Goal: Contribute content: Add original content to the website for others to see

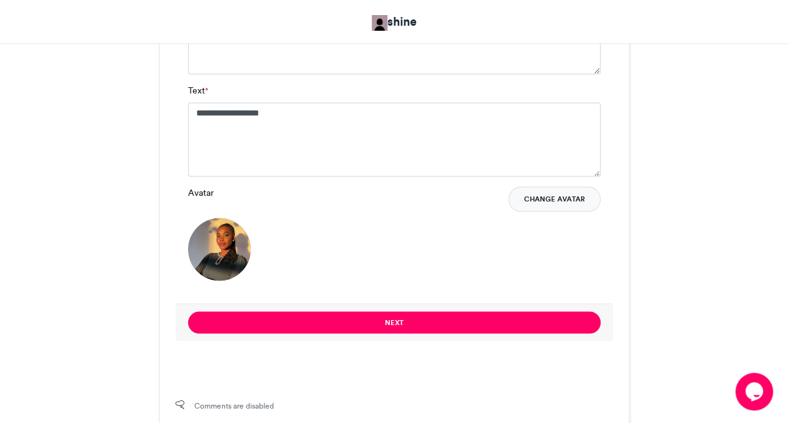
click at [593, 194] on button "Change Avatar" at bounding box center [554, 198] width 92 height 25
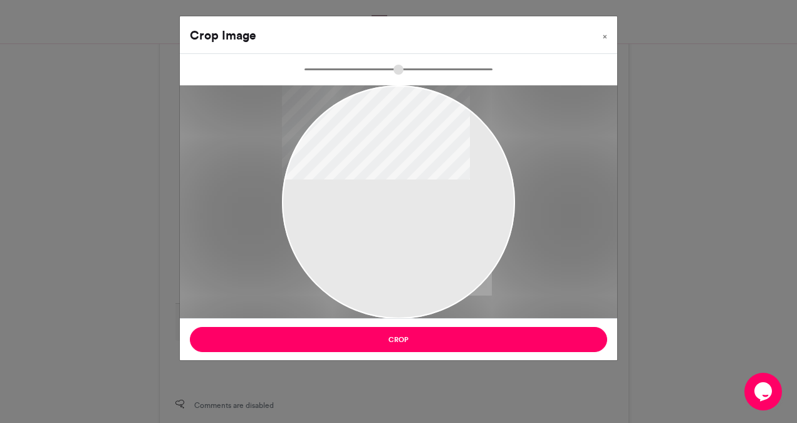
type input "******"
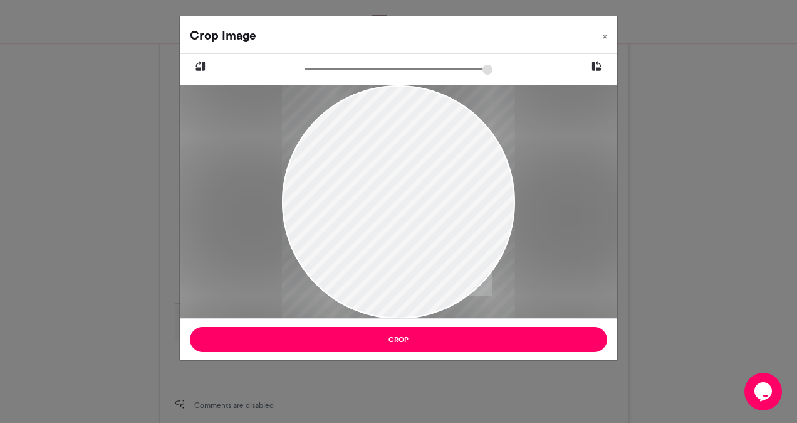
drag, startPoint x: 397, startPoint y: 155, endPoint x: 404, endPoint y: 201, distance: 46.3
click at [404, 201] on div at bounding box center [398, 248] width 233 height 518
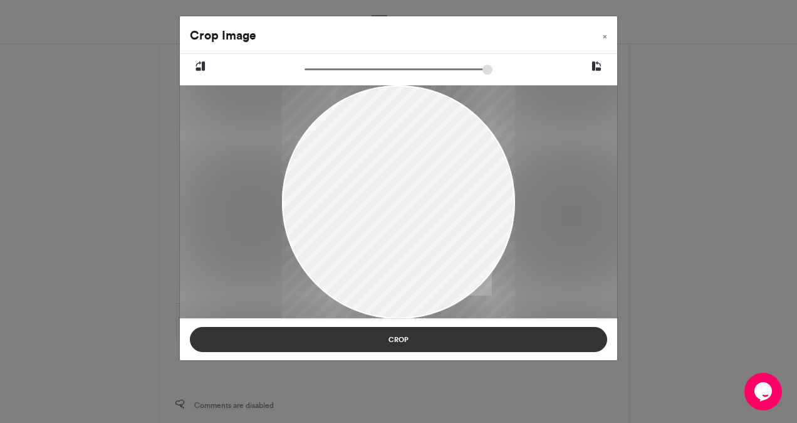
click at [389, 342] on button "Crop" at bounding box center [399, 339] width 418 height 25
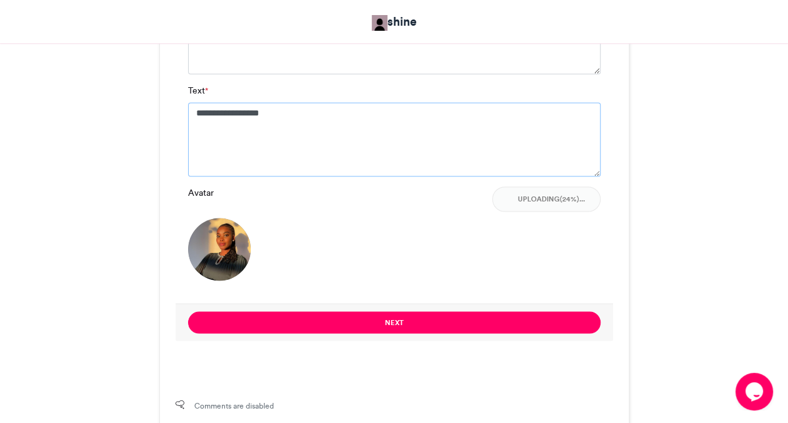
click at [305, 129] on textarea "**********" at bounding box center [394, 139] width 413 height 74
type textarea "*"
type textarea "**********"
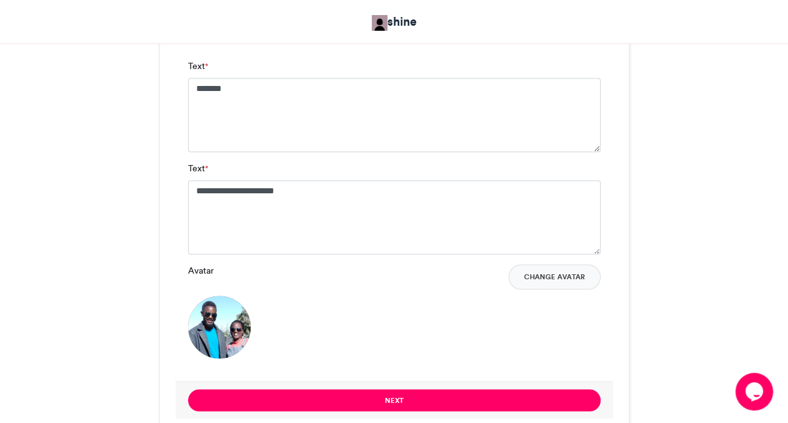
scroll to position [841, 0]
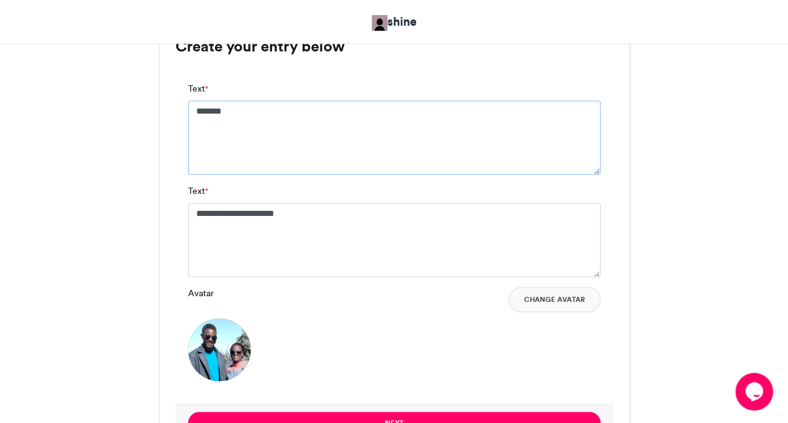
click at [401, 129] on textarea "*******" at bounding box center [394, 137] width 413 height 74
type textarea "**********"
click at [499, 362] on div "Avatar Change Avatar" at bounding box center [394, 334] width 413 height 94
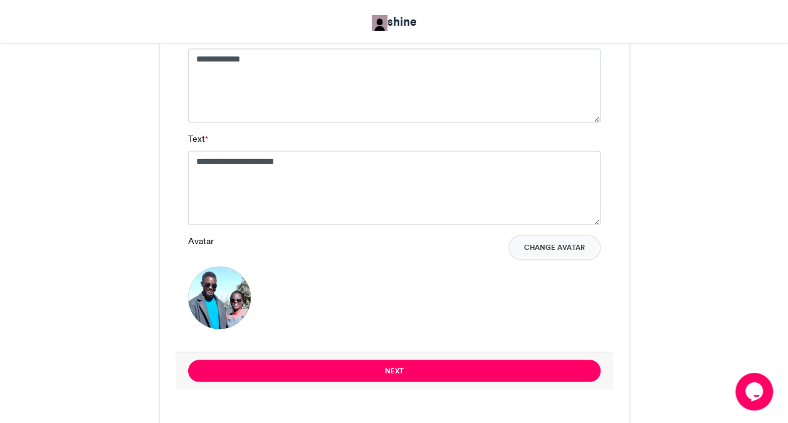
scroll to position [916, 0]
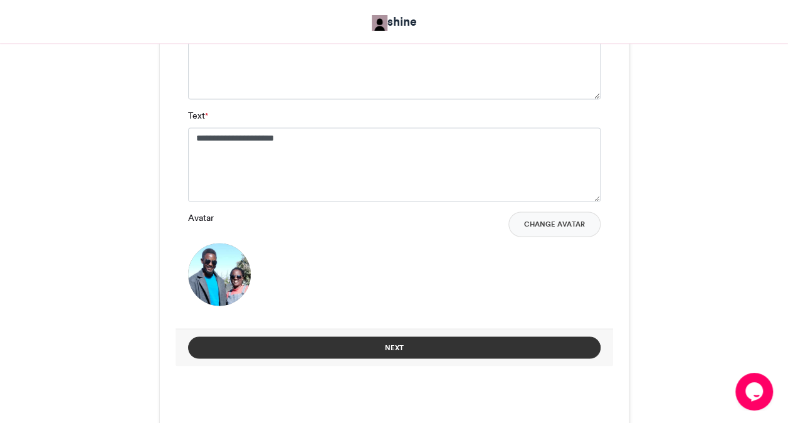
click at [468, 345] on button "Next" at bounding box center [394, 347] width 413 height 22
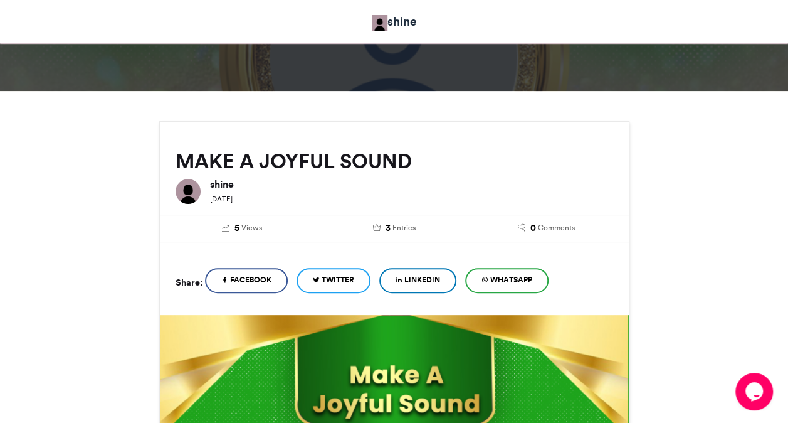
scroll to position [536, 0]
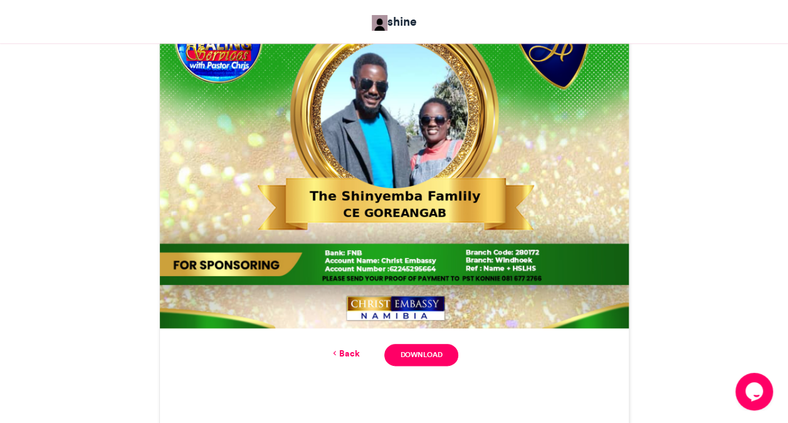
click at [354, 355] on link "Back" at bounding box center [344, 353] width 29 height 13
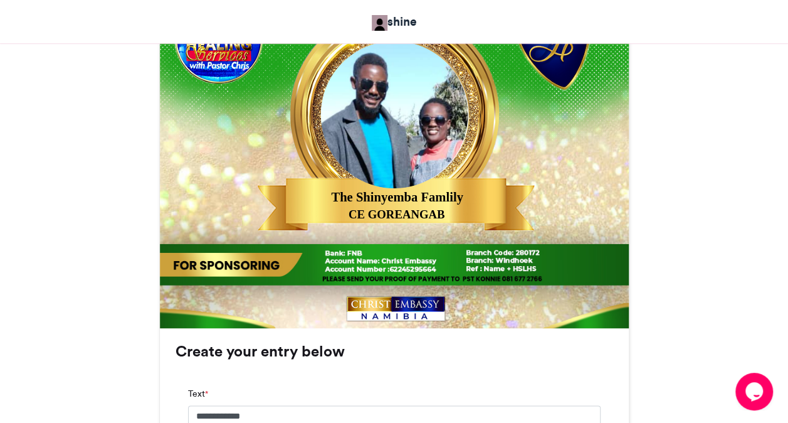
scroll to position [916, 0]
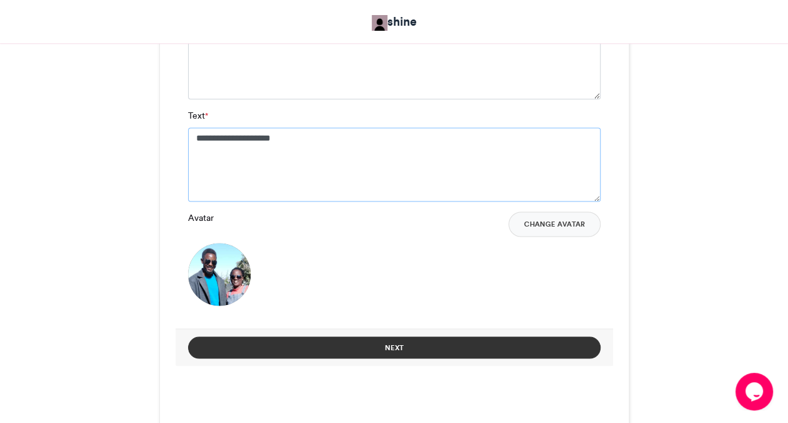
type textarea "**********"
click at [400, 342] on button "Next" at bounding box center [394, 347] width 413 height 22
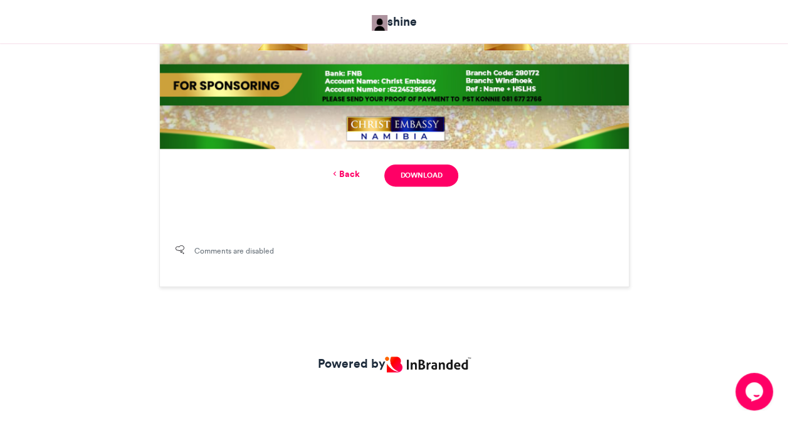
scroll to position [536, 0]
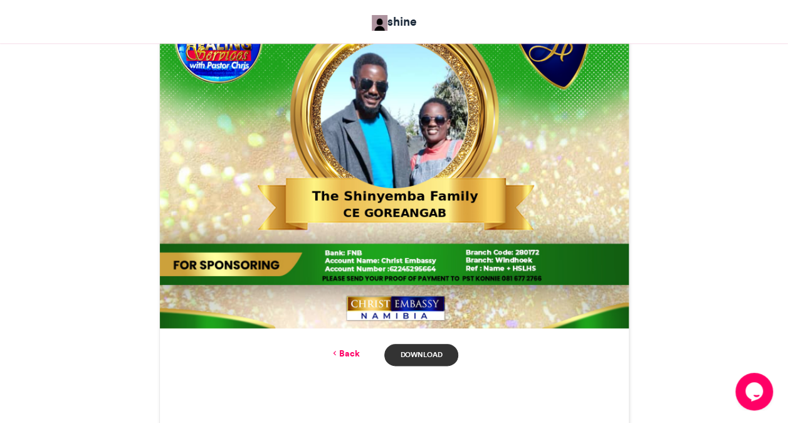
click at [431, 356] on link "Download" at bounding box center [420, 355] width 73 height 22
click at [127, 246] on div "MAKE A JOYFUL SOUND shine [DATE] 5" at bounding box center [394, 65] width 715 height 801
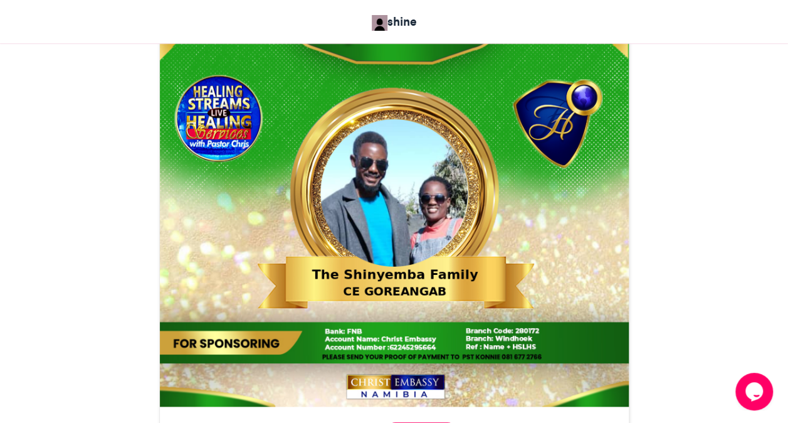
scroll to position [611, 0]
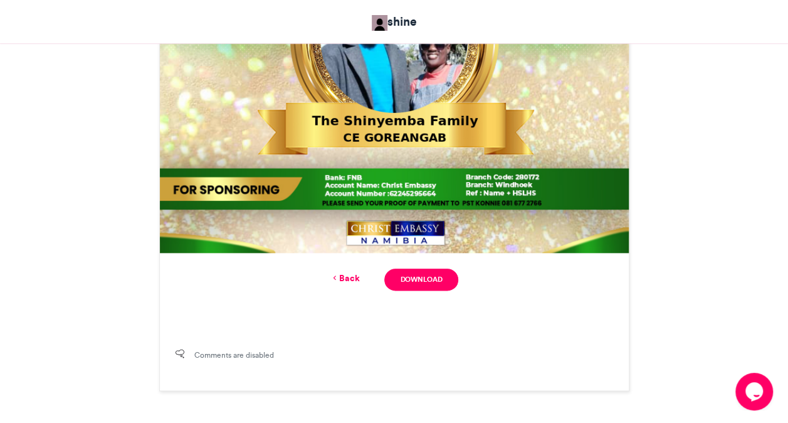
click at [345, 283] on link "Back" at bounding box center [344, 277] width 29 height 13
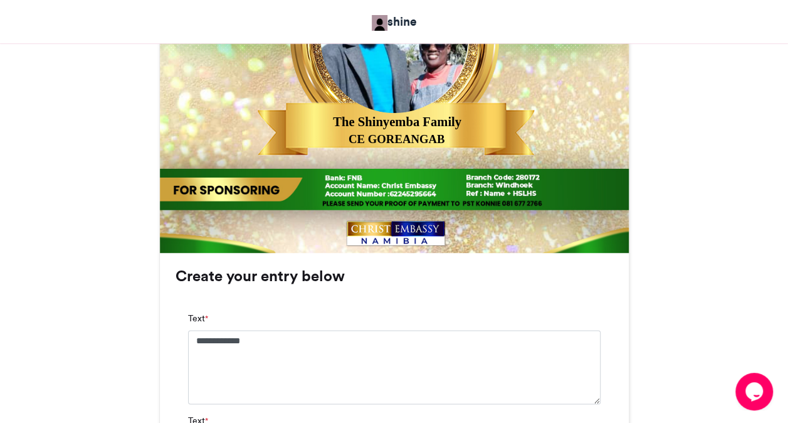
scroll to position [991, 0]
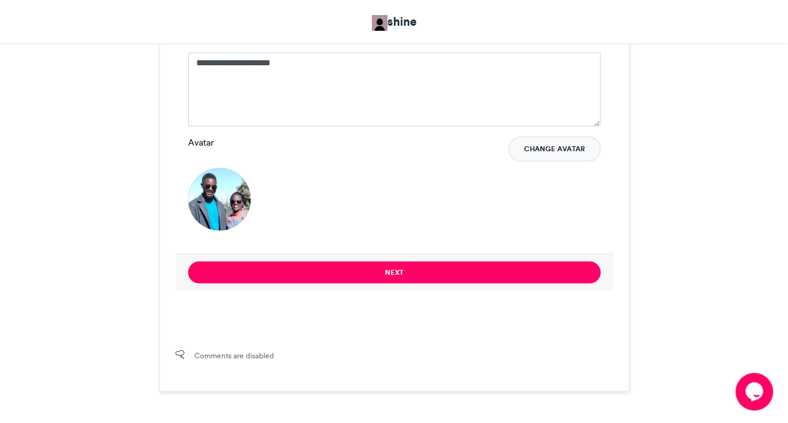
click at [534, 147] on button "Change Avatar" at bounding box center [554, 148] width 92 height 25
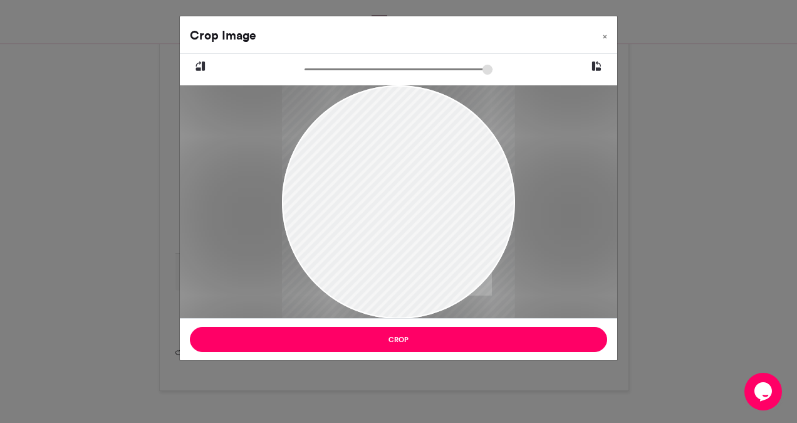
drag, startPoint x: 376, startPoint y: 238, endPoint x: 382, endPoint y: 192, distance: 46.2
click at [382, 192] on div at bounding box center [398, 163] width 233 height 311
drag, startPoint x: 312, startPoint y: 72, endPoint x: 335, endPoint y: 83, distance: 25.2
type input "******"
click at [335, 75] on input "zoom" at bounding box center [399, 69] width 188 height 12
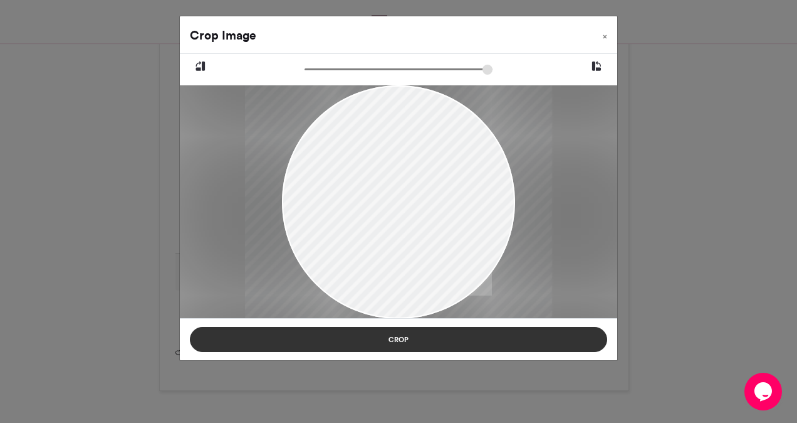
click at [402, 342] on button "Crop" at bounding box center [399, 339] width 418 height 25
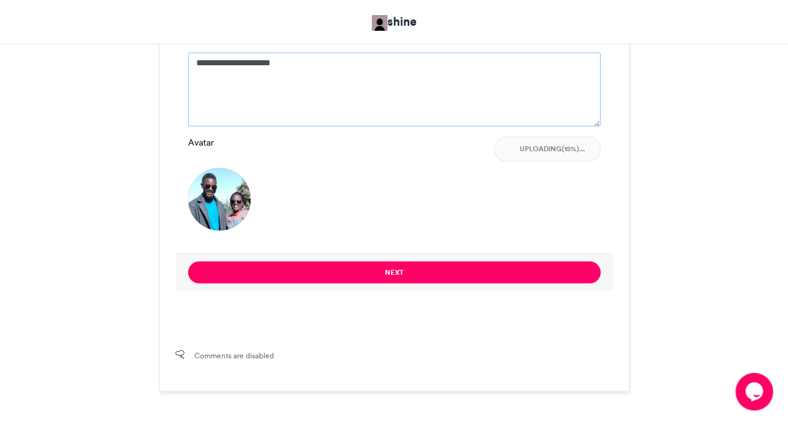
click at [302, 59] on textarea "**********" at bounding box center [394, 89] width 413 height 74
type textarea "*"
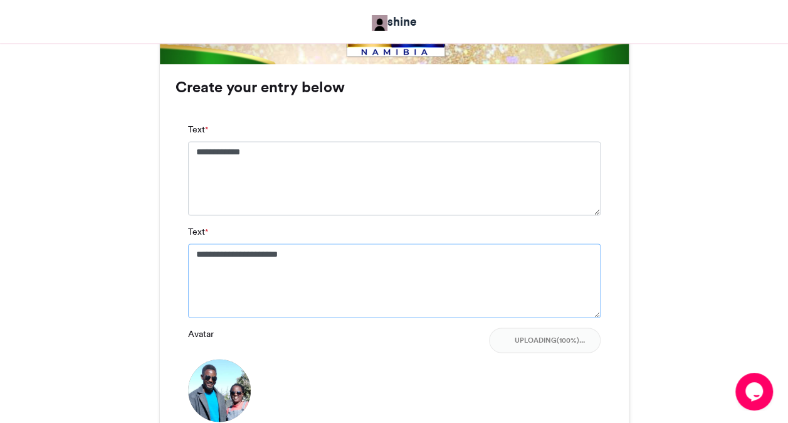
scroll to position [791, 0]
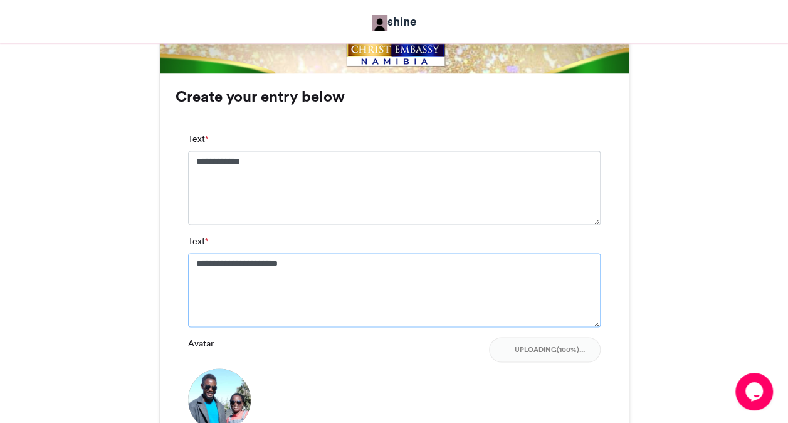
type textarea "**********"
click at [326, 151] on textarea "**********" at bounding box center [394, 187] width 413 height 74
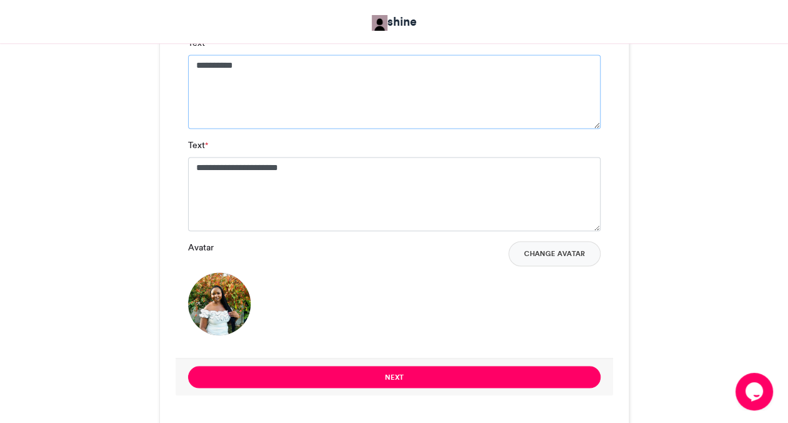
scroll to position [891, 0]
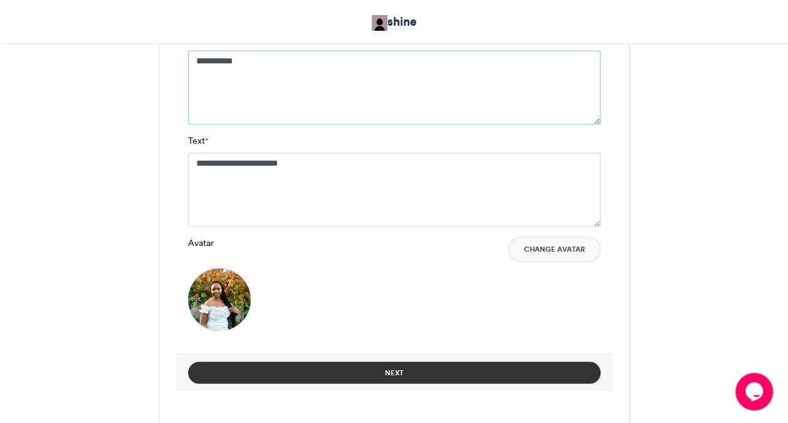
type textarea "**********"
click at [399, 376] on button "Next" at bounding box center [394, 372] width 413 height 22
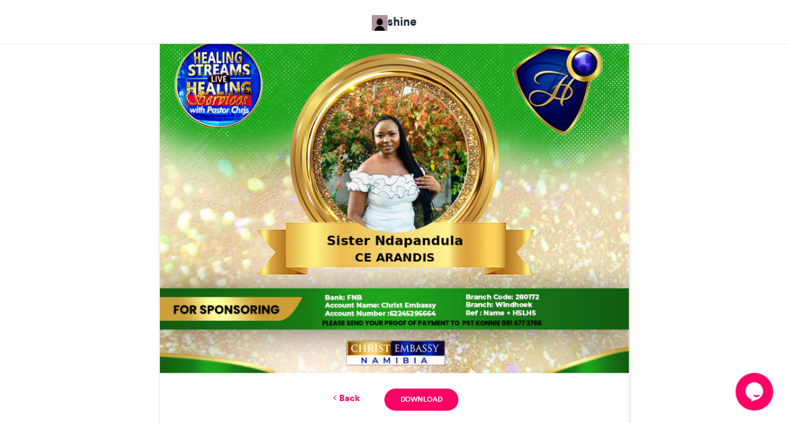
scroll to position [490, 0]
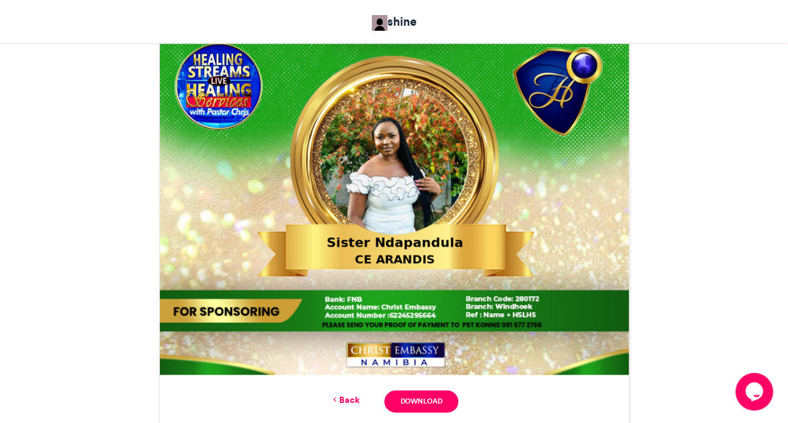
click at [361, 398] on div "Back Download" at bounding box center [395, 401] width 438 height 22
click at [355, 398] on link "Back" at bounding box center [344, 399] width 29 height 13
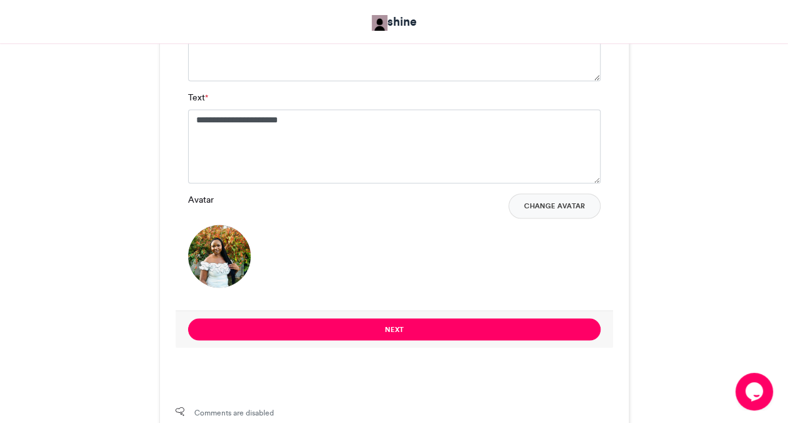
scroll to position [966, 0]
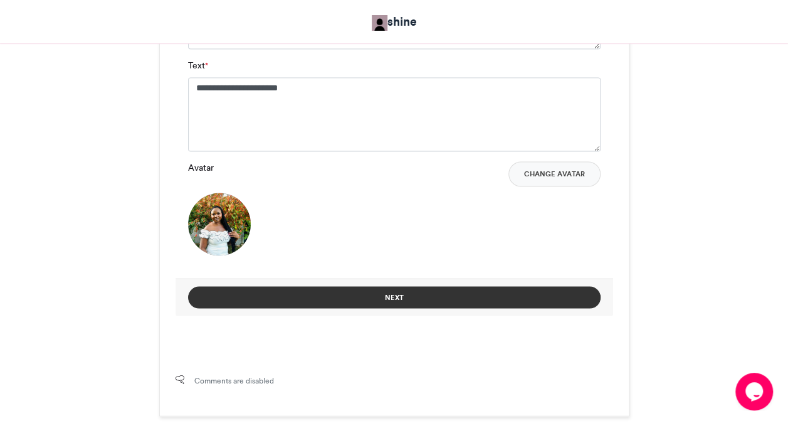
click at [474, 298] on button "Next" at bounding box center [394, 297] width 413 height 22
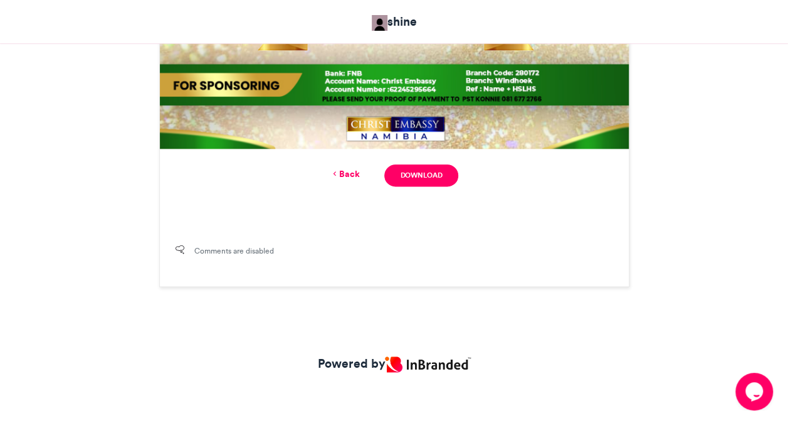
scroll to position [586, 0]
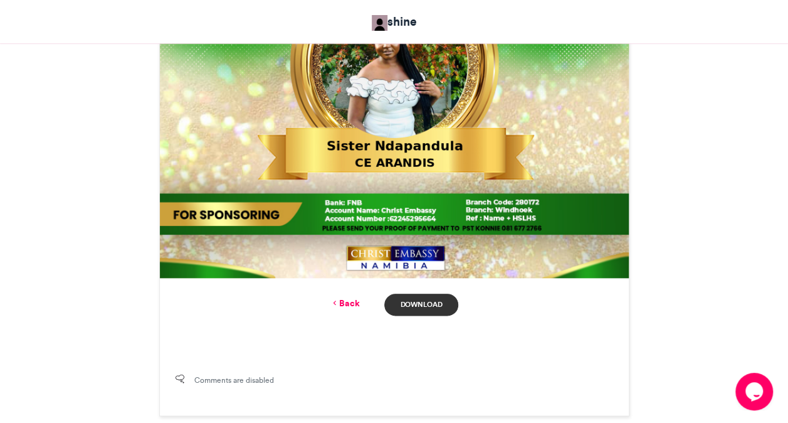
click at [408, 305] on link "Download" at bounding box center [420, 304] width 73 height 22
click at [338, 300] on icon at bounding box center [334, 302] width 9 height 11
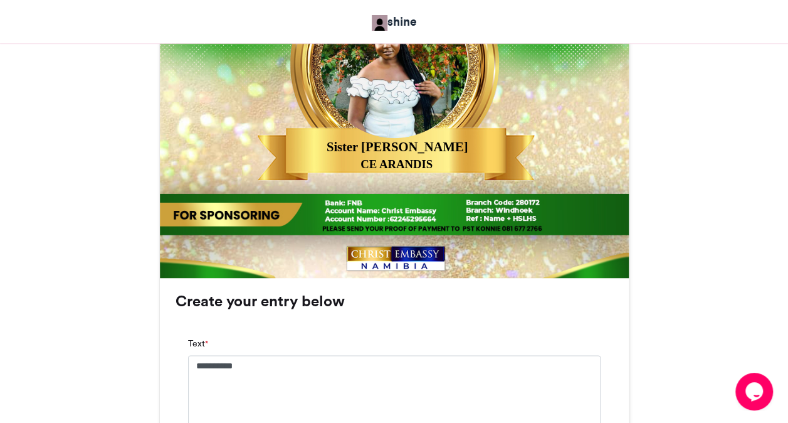
scroll to position [966, 0]
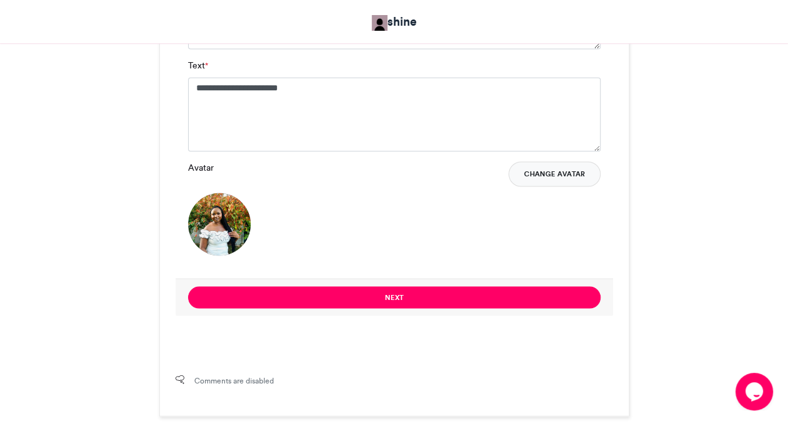
click at [562, 169] on button "Change Avatar" at bounding box center [554, 173] width 92 height 25
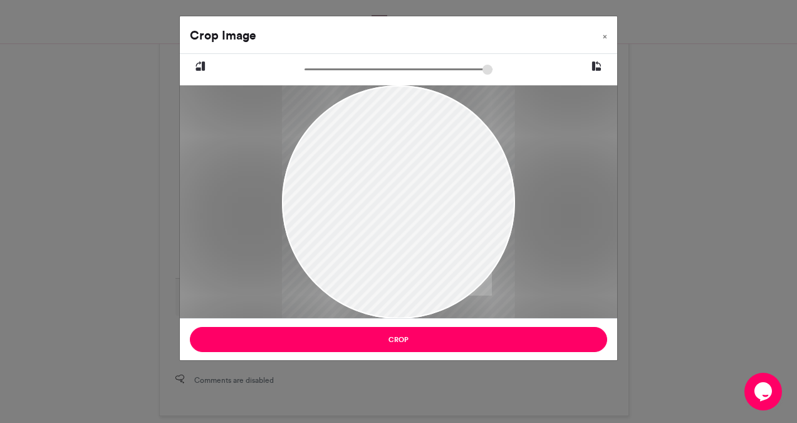
click at [307, 68] on input "zoom" at bounding box center [399, 69] width 188 height 12
drag, startPoint x: 355, startPoint y: 160, endPoint x: 334, endPoint y: 174, distance: 25.4
click at [334, 174] on div at bounding box center [398, 215] width 233 height 414
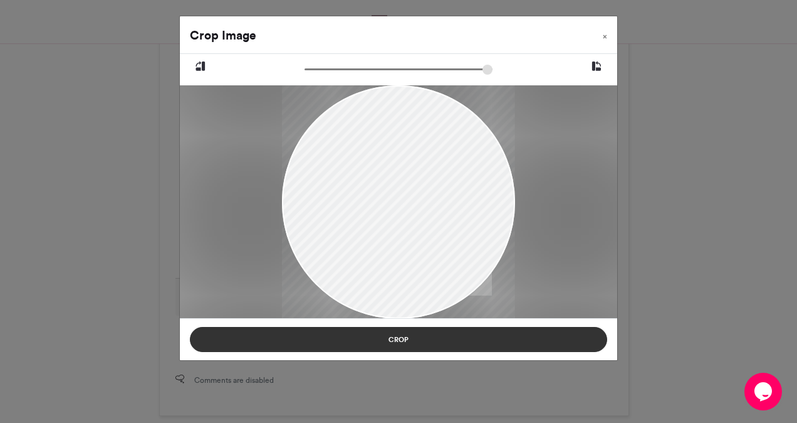
click at [376, 335] on button "Crop" at bounding box center [399, 339] width 418 height 25
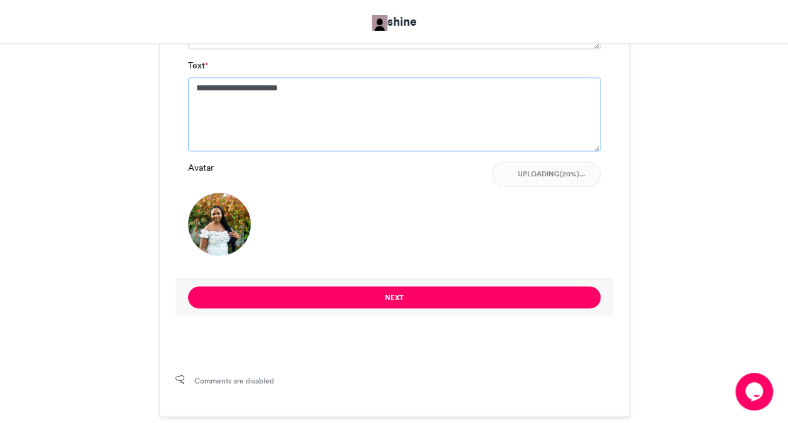
click at [337, 83] on textarea "**********" at bounding box center [394, 114] width 413 height 74
type textarea "**********"
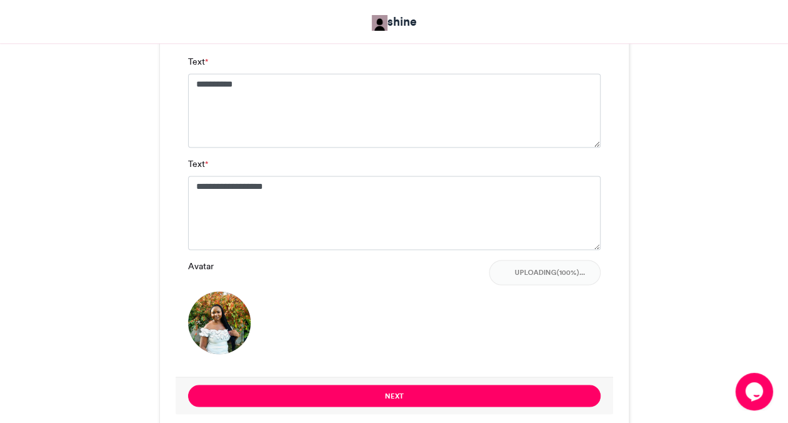
scroll to position [866, 0]
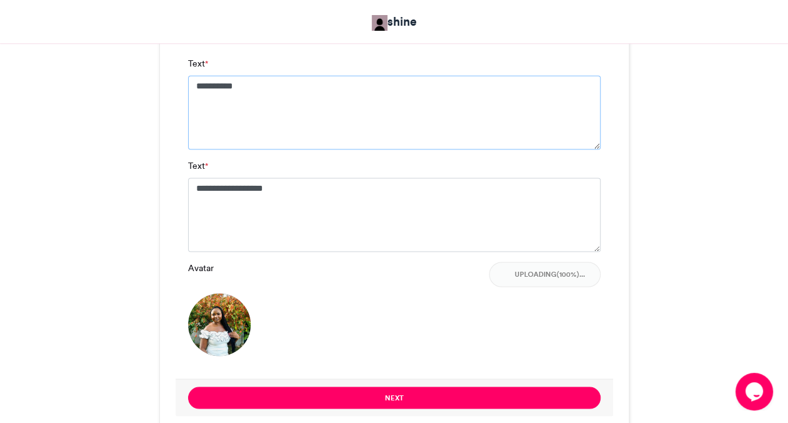
click at [443, 89] on textarea "**********" at bounding box center [394, 112] width 413 height 74
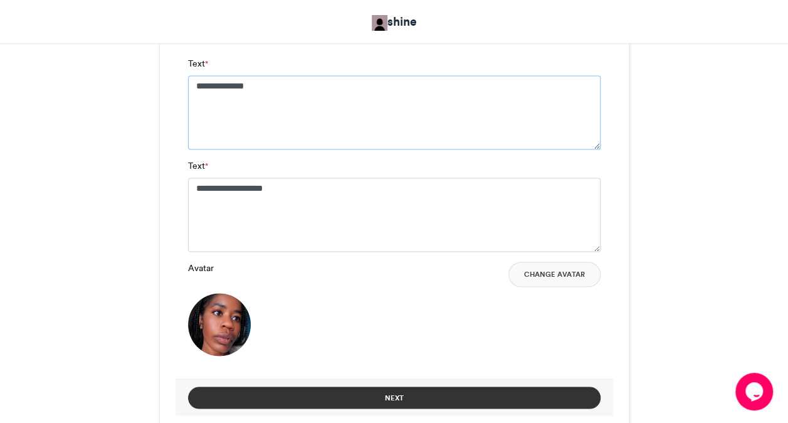
type textarea "**********"
click at [500, 405] on button "Next" at bounding box center [394, 397] width 413 height 22
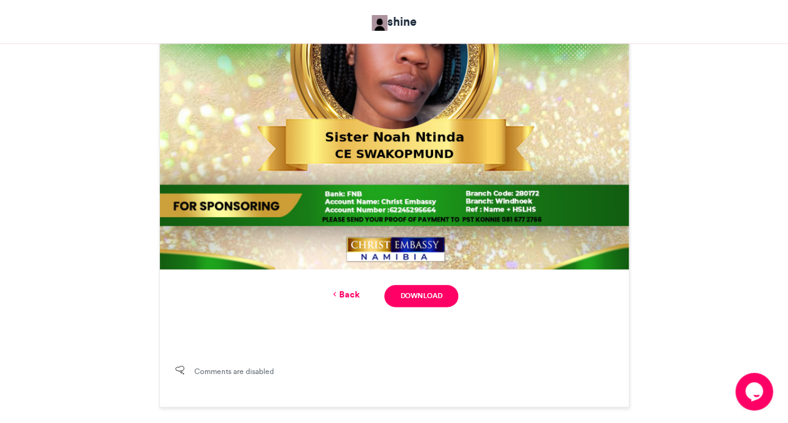
scroll to position [565, 0]
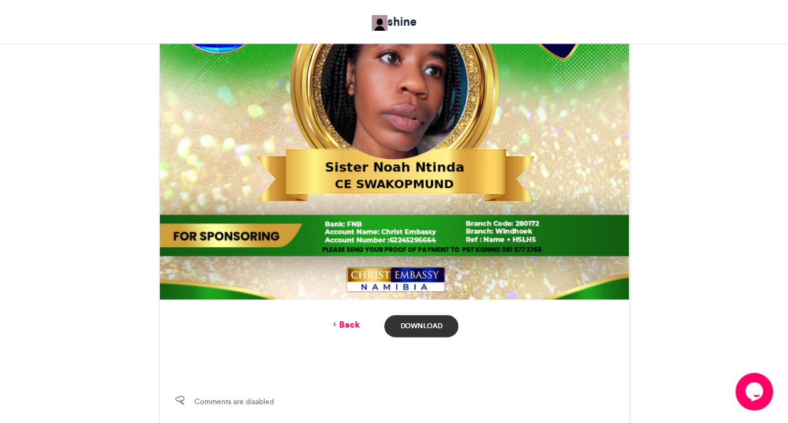
click at [416, 325] on link "Download" at bounding box center [420, 326] width 73 height 22
click at [344, 322] on link "Back" at bounding box center [344, 324] width 29 height 13
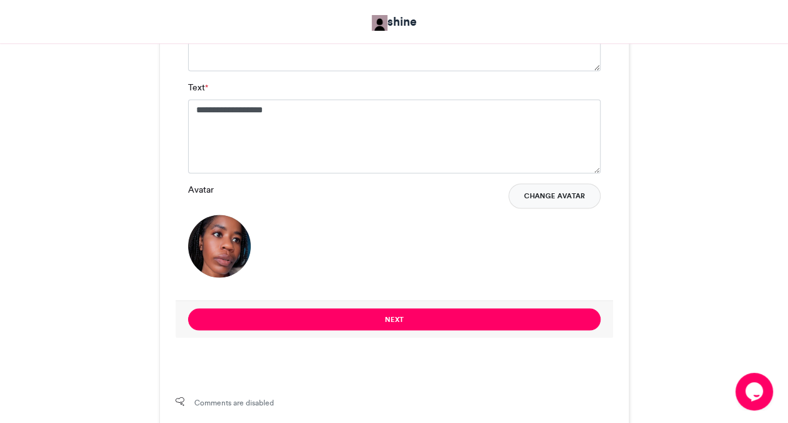
click at [552, 187] on button "Change Avatar" at bounding box center [554, 195] width 92 height 25
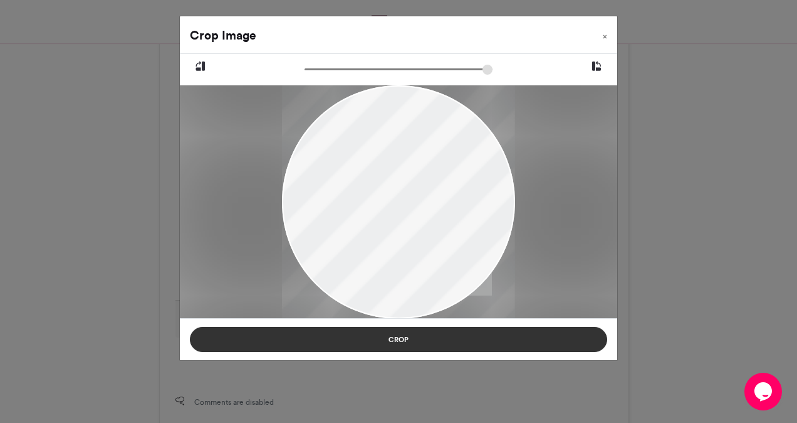
click at [338, 344] on button "Crop" at bounding box center [399, 339] width 418 height 25
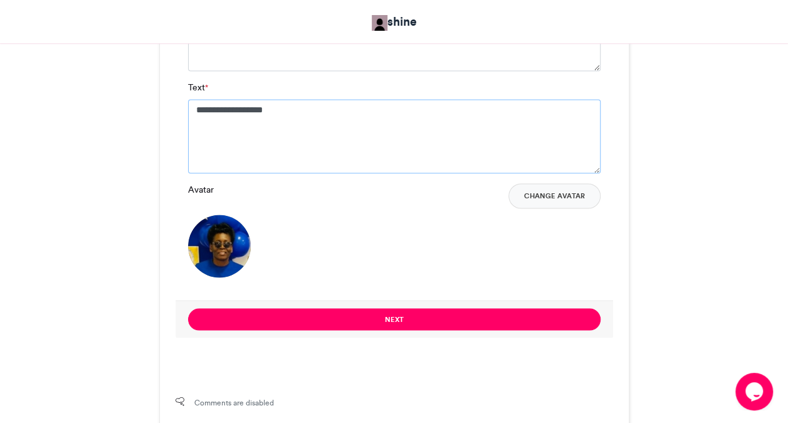
click at [317, 130] on textarea "**********" at bounding box center [394, 136] width 413 height 74
type textarea "**********"
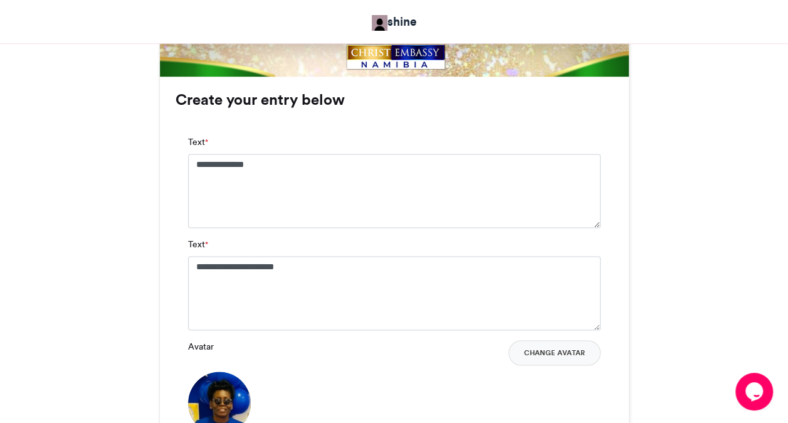
scroll to position [769, 0]
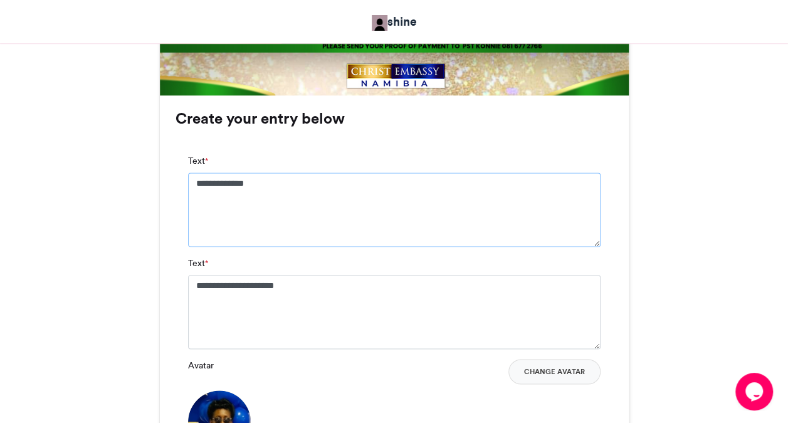
click at [388, 196] on textarea "**********" at bounding box center [394, 209] width 413 height 74
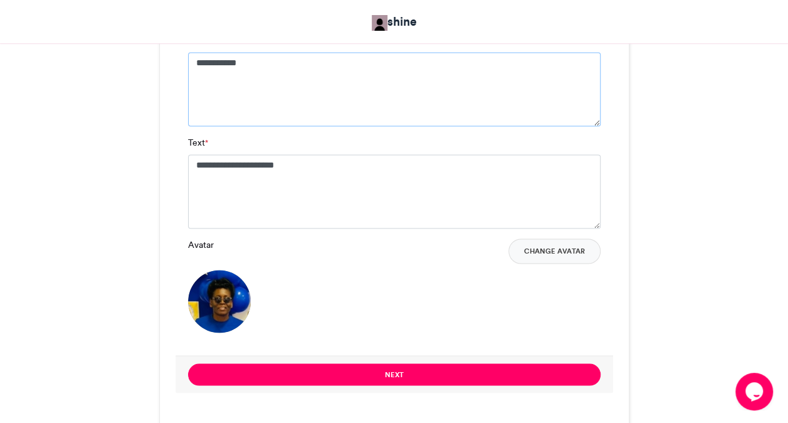
scroll to position [894, 0]
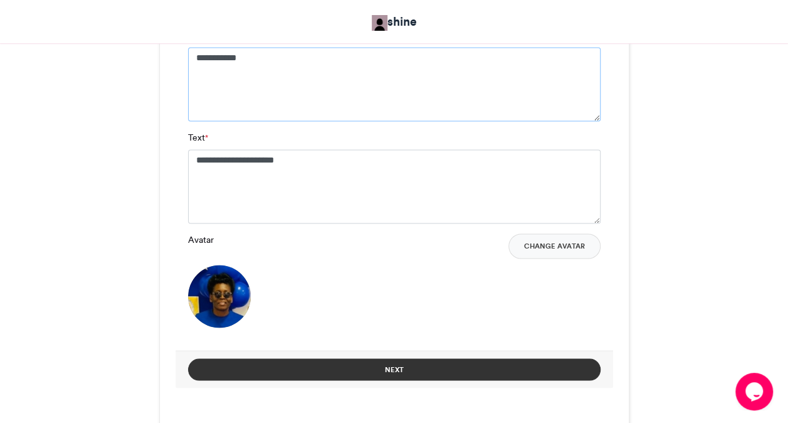
type textarea "**********"
click at [523, 373] on button "Next" at bounding box center [394, 369] width 413 height 22
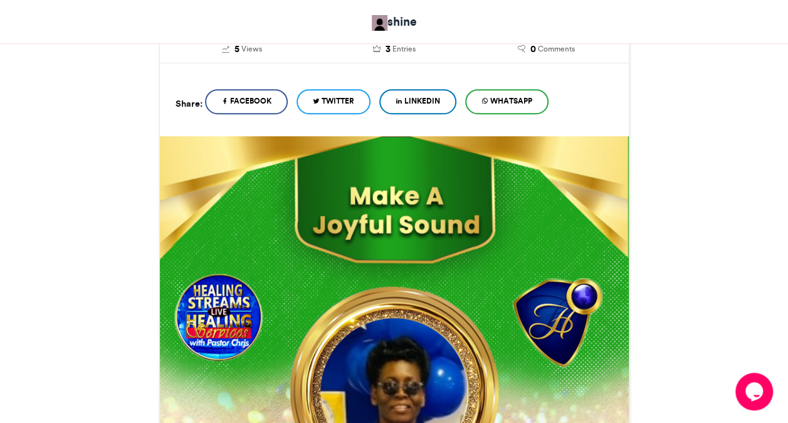
scroll to position [715, 0]
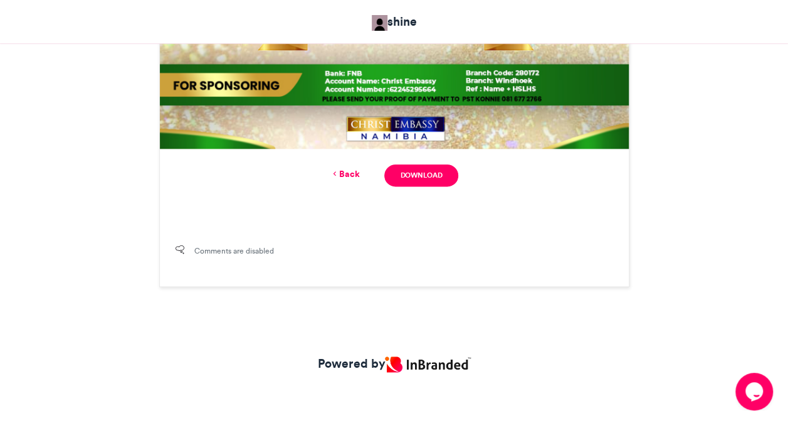
click at [340, 171] on link "Back" at bounding box center [344, 173] width 29 height 13
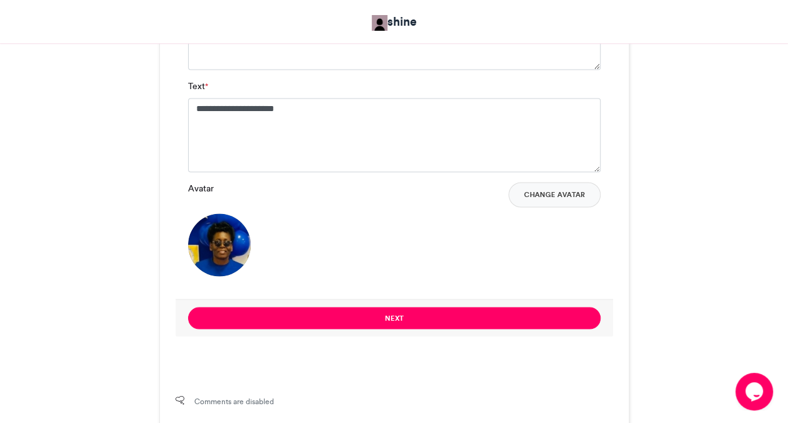
scroll to position [844, 0]
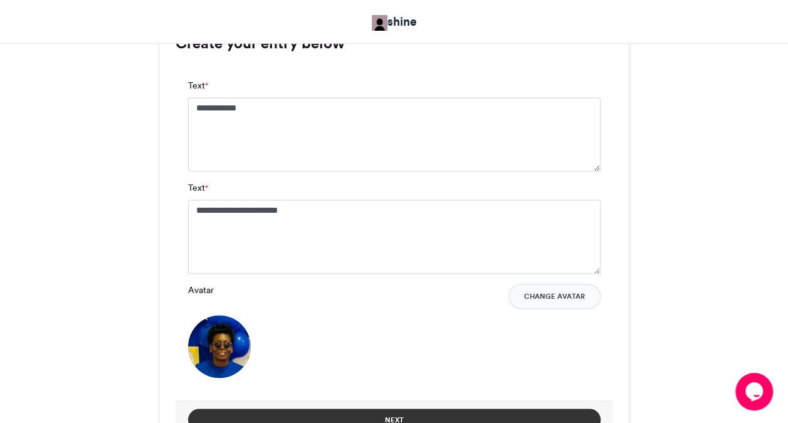
click at [351, 411] on button "Next" at bounding box center [394, 419] width 413 height 22
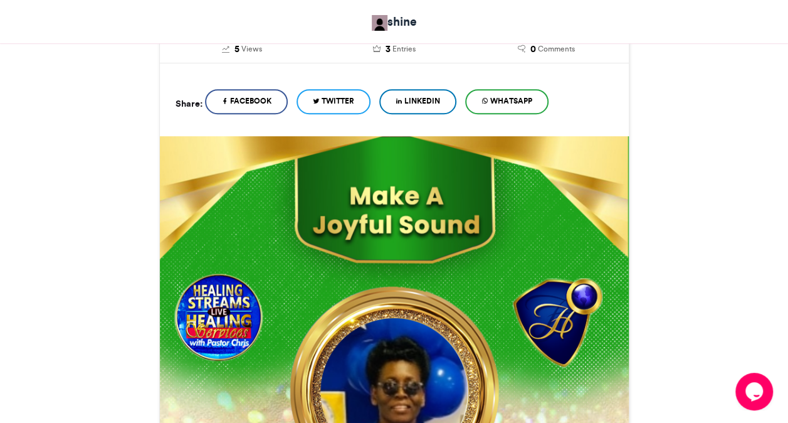
scroll to position [715, 0]
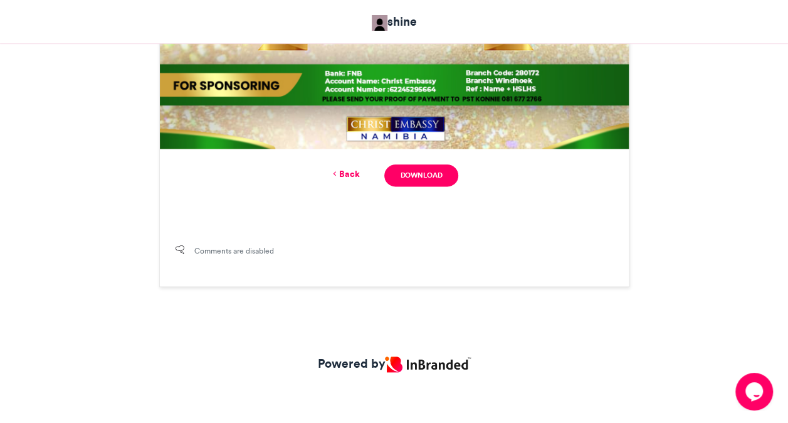
click at [349, 175] on link "Back" at bounding box center [344, 173] width 29 height 13
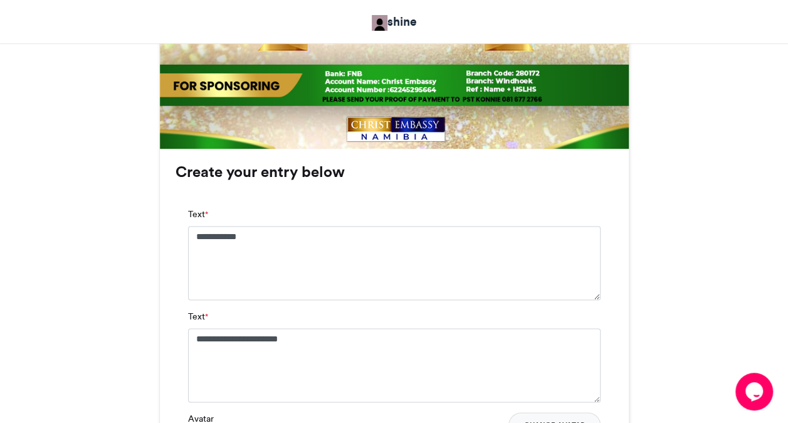
scroll to position [1095, 0]
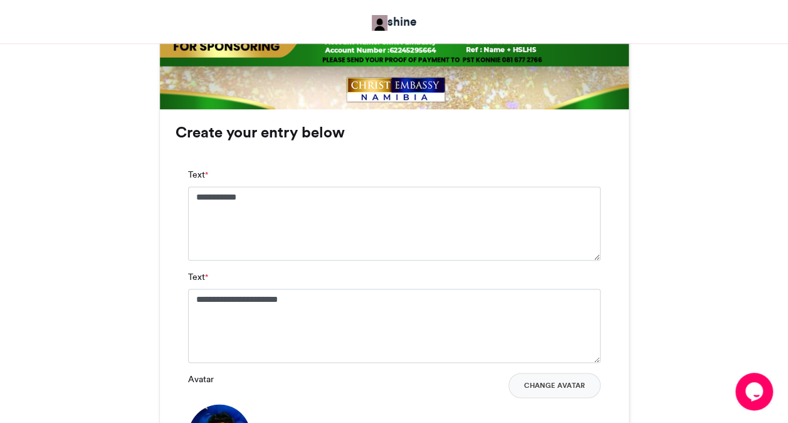
scroll to position [718, 0]
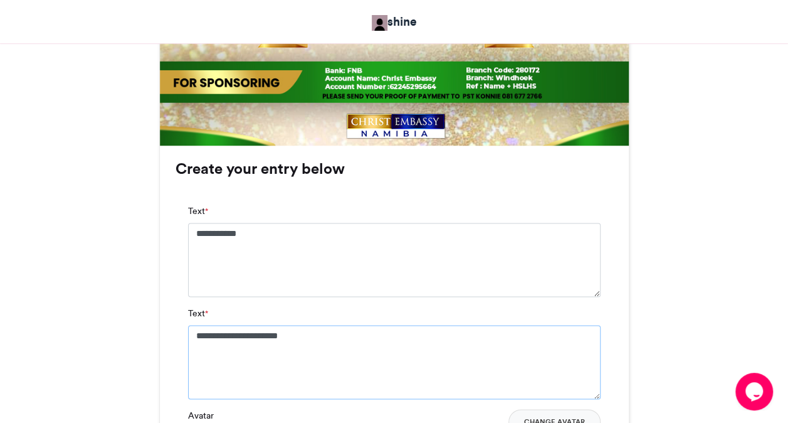
click at [196, 337] on textarea "**********" at bounding box center [394, 362] width 413 height 74
click at [218, 335] on textarea "**********" at bounding box center [394, 362] width 413 height 74
type textarea "**********"
click at [622, 366] on div "**********" at bounding box center [394, 361] width 469 height 433
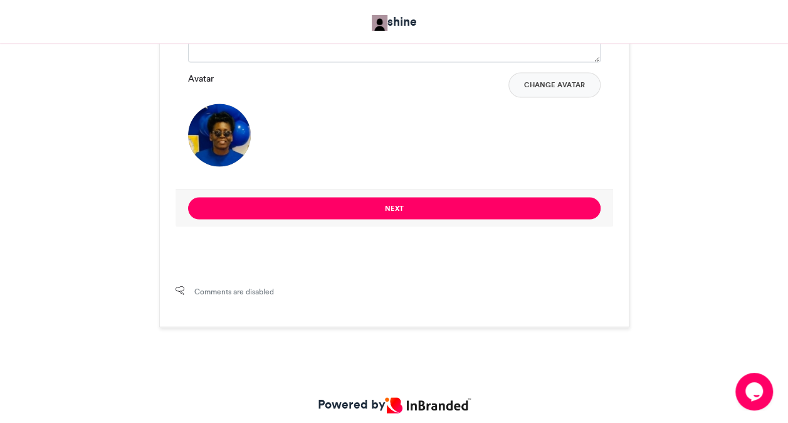
scroll to position [1095, 0]
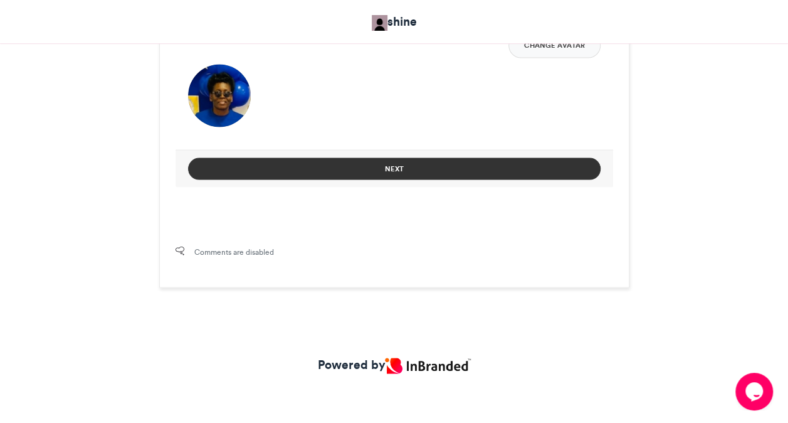
click at [454, 169] on button "Next" at bounding box center [394, 168] width 413 height 22
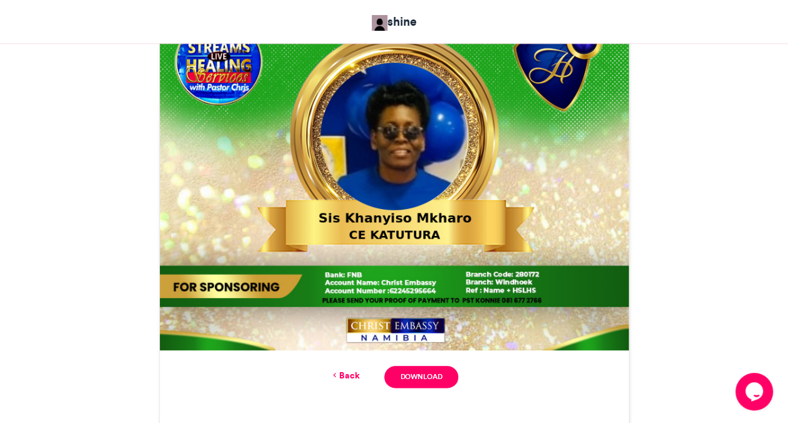
scroll to position [489, 0]
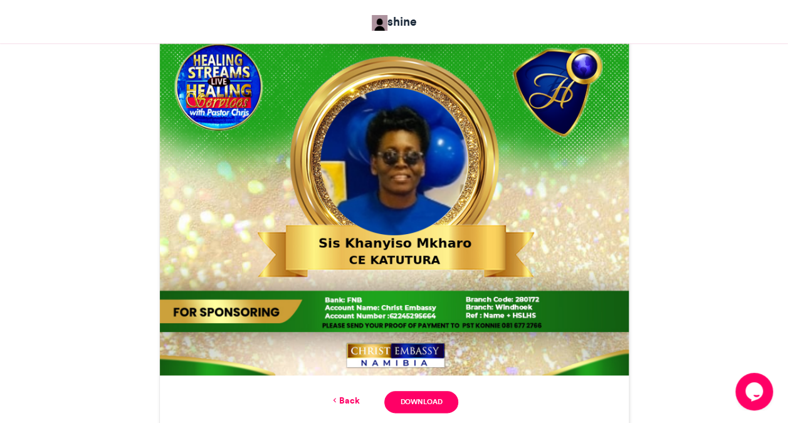
click at [720, 198] on div "MAKE A JOYFUL SOUND shine [DATE] 5" at bounding box center [394, 112] width 715 height 801
click at [418, 395] on link "Download" at bounding box center [420, 402] width 73 height 22
click at [120, 241] on div "MAKE A JOYFUL SOUND shine [DATE] 5" at bounding box center [394, 112] width 715 height 801
click at [347, 399] on link "Back" at bounding box center [344, 400] width 29 height 13
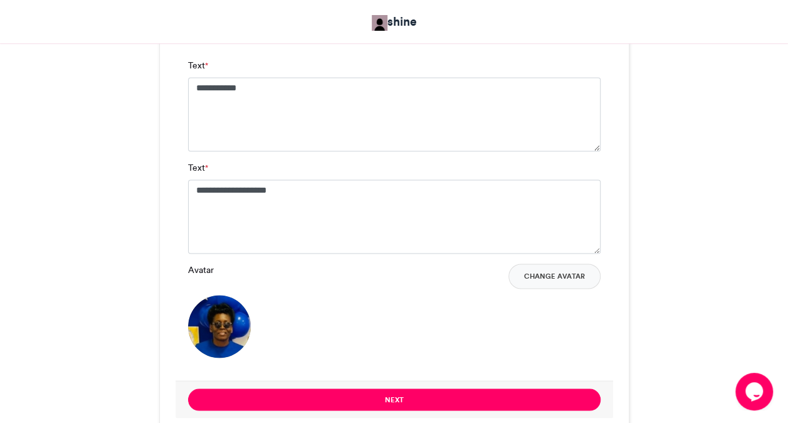
scroll to position [865, 0]
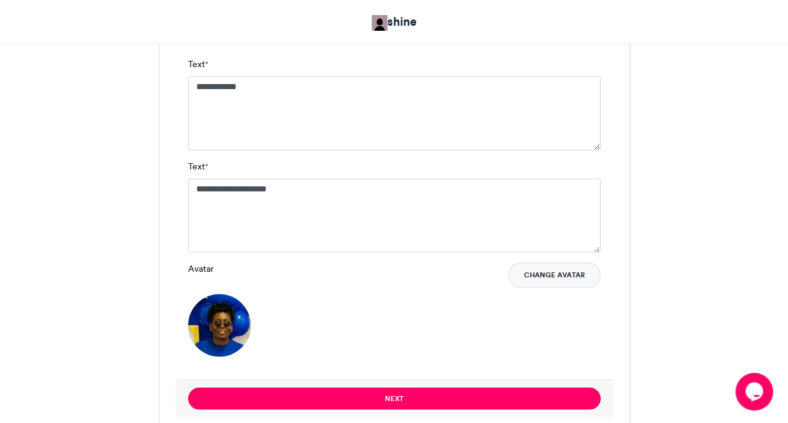
click at [571, 268] on button "Change Avatar" at bounding box center [554, 274] width 92 height 25
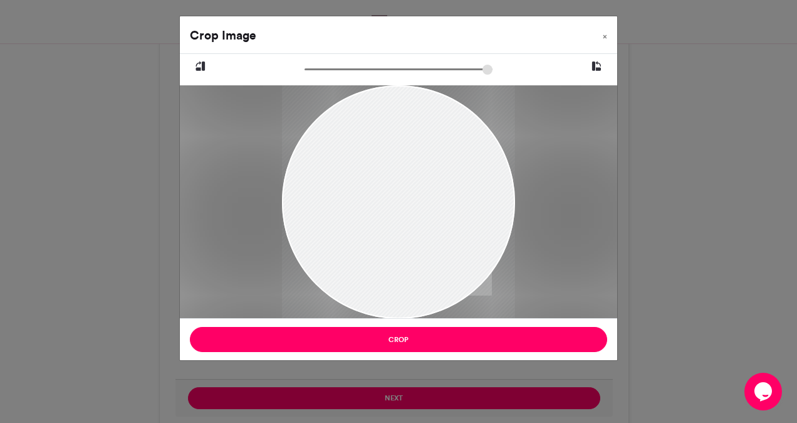
click at [310, 73] on input "zoom" at bounding box center [399, 69] width 188 height 12
drag, startPoint x: 310, startPoint y: 73, endPoint x: 325, endPoint y: 76, distance: 15.3
type input "*****"
click at [325, 75] on input "zoom" at bounding box center [399, 69] width 188 height 12
drag, startPoint x: 380, startPoint y: 183, endPoint x: 387, endPoint y: 292, distance: 109.3
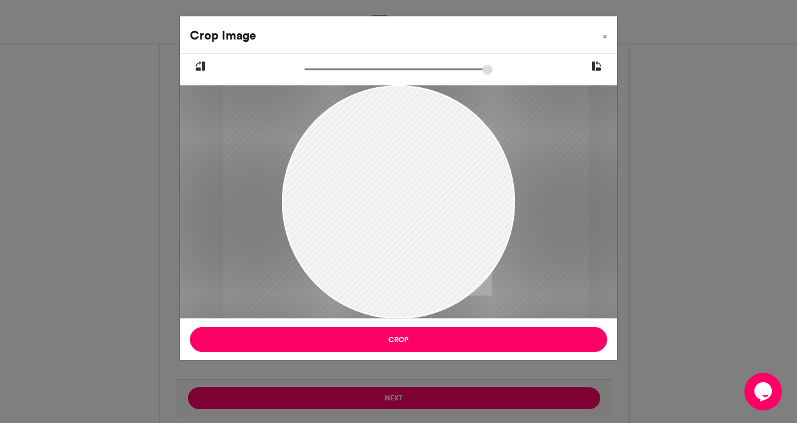
click at [387, 292] on div at bounding box center [406, 312] width 366 height 488
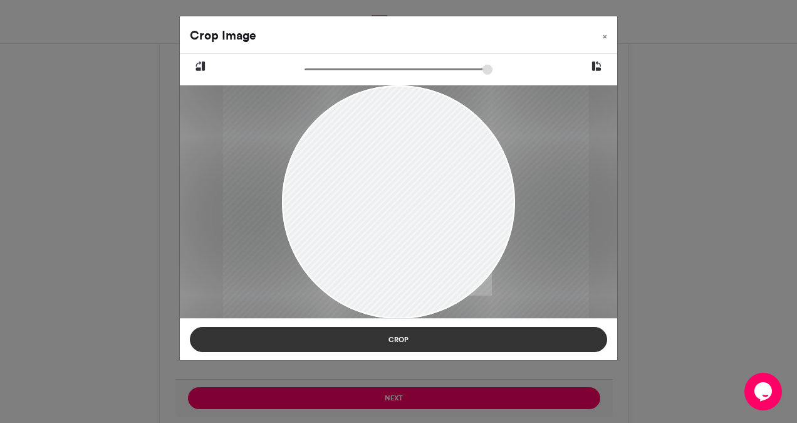
click at [427, 346] on button "Crop" at bounding box center [399, 339] width 418 height 25
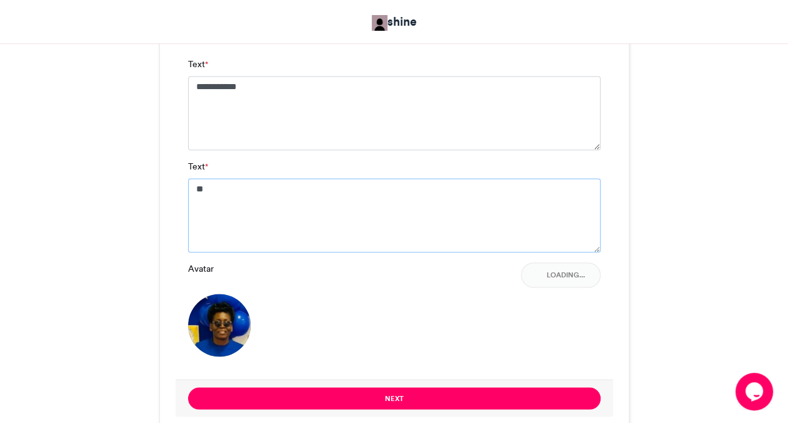
type textarea "*"
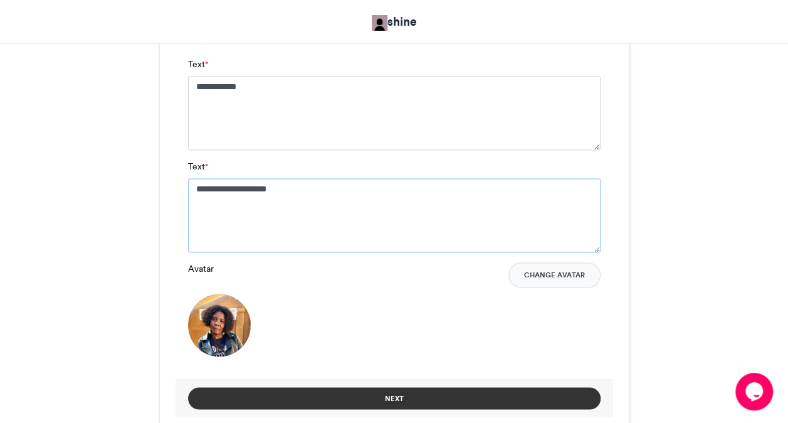
type textarea "**********"
click at [399, 398] on button "Next" at bounding box center [394, 398] width 413 height 22
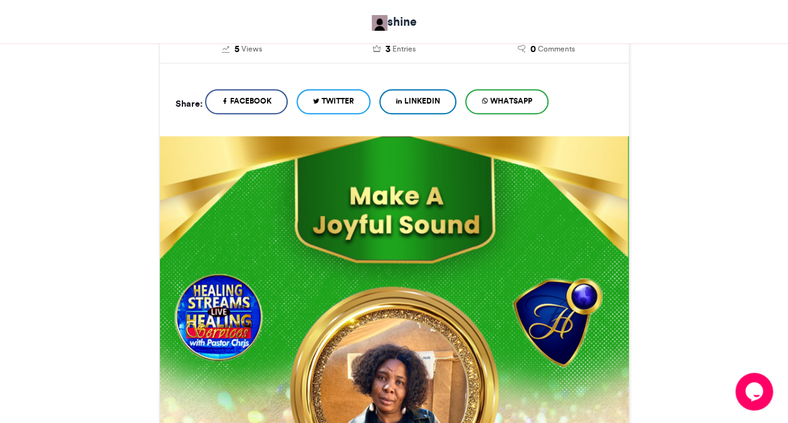
scroll to position [715, 0]
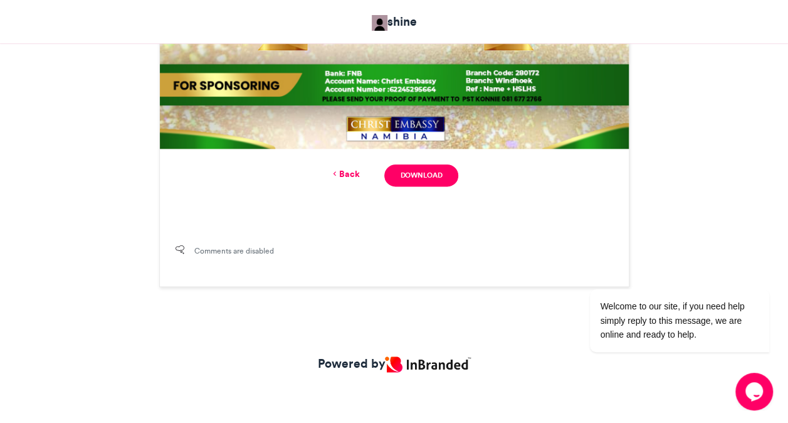
click at [535, 274] on div "Comments are disabled" at bounding box center [394, 257] width 469 height 58
click at [438, 183] on link "Download" at bounding box center [420, 175] width 73 height 22
click at [349, 170] on link "Back" at bounding box center [344, 173] width 29 height 13
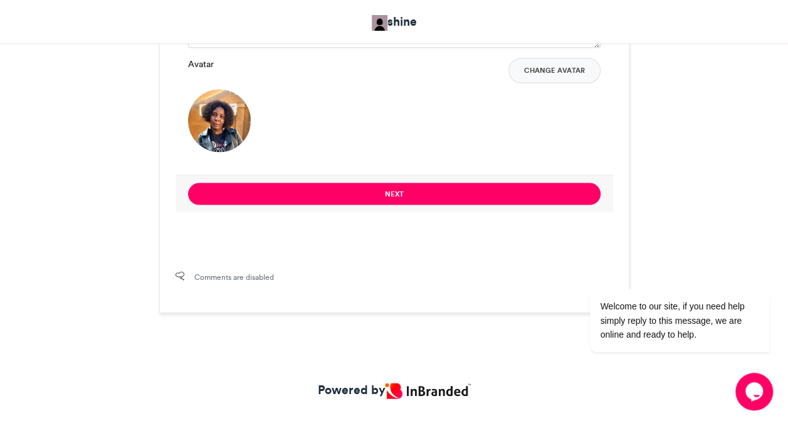
scroll to position [1044, 0]
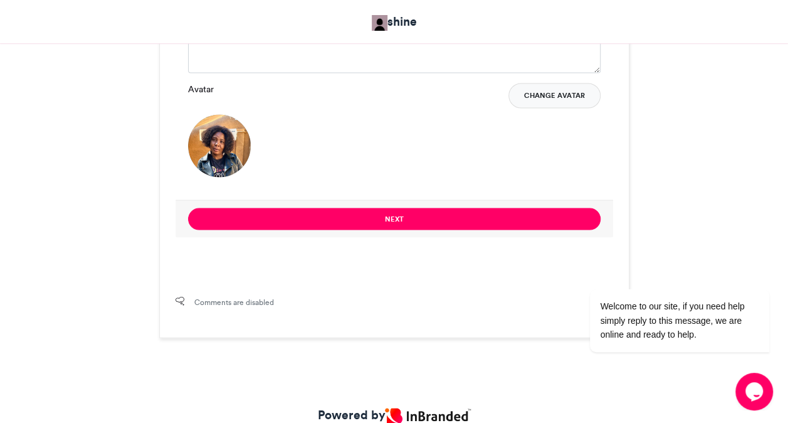
click at [553, 105] on button "Change Avatar" at bounding box center [554, 95] width 92 height 25
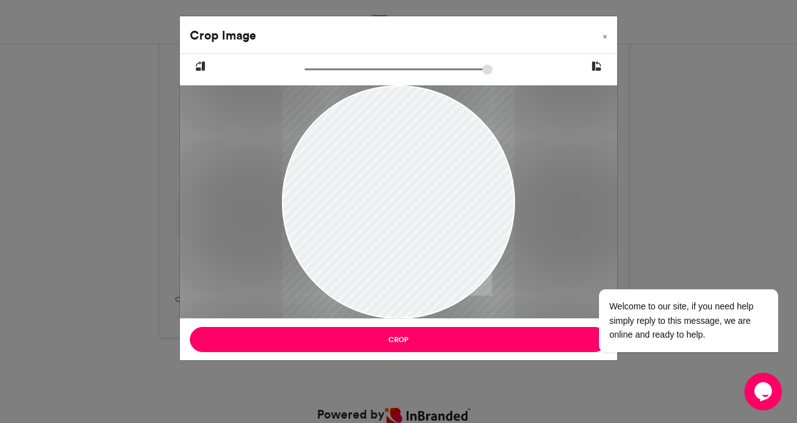
click at [640, 197] on div "Crop Image × Crop" at bounding box center [398, 211] width 797 height 423
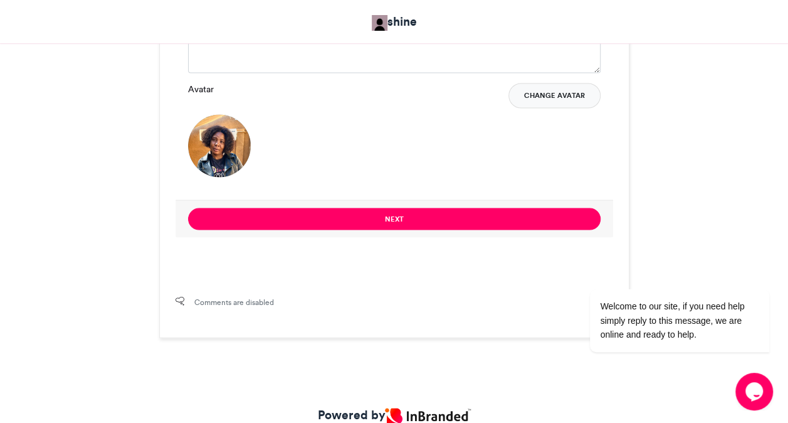
click at [544, 90] on button "Change Avatar" at bounding box center [554, 95] width 92 height 25
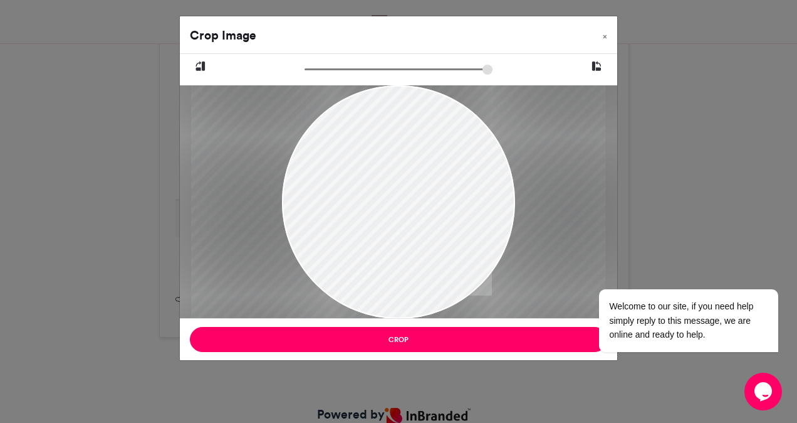
drag, startPoint x: 310, startPoint y: 70, endPoint x: 329, endPoint y: 71, distance: 18.8
click at [329, 71] on input "zoom" at bounding box center [399, 69] width 188 height 12
drag, startPoint x: 377, startPoint y: 148, endPoint x: 377, endPoint y: 188, distance: 40.1
click at [377, 188] on div at bounding box center [399, 225] width 416 height 281
drag, startPoint x: 377, startPoint y: 188, endPoint x: 372, endPoint y: 181, distance: 8.2
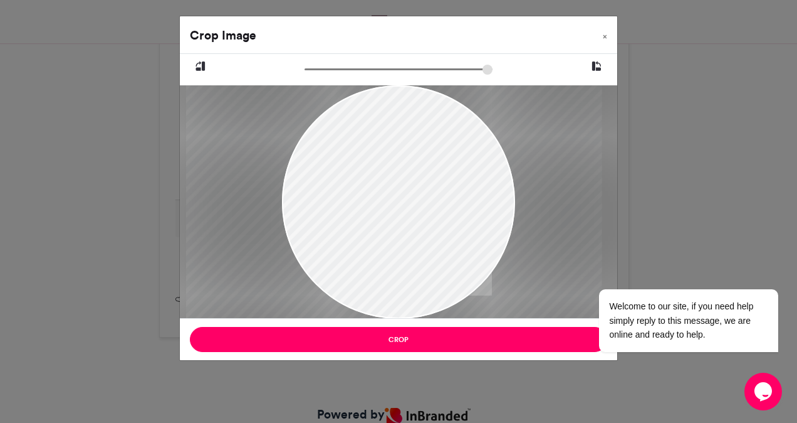
click at [372, 181] on div at bounding box center [394, 218] width 416 height 281
drag, startPoint x: 326, startPoint y: 69, endPoint x: 318, endPoint y: 67, distance: 7.8
click at [318, 67] on input "zoom" at bounding box center [399, 69] width 188 height 12
drag, startPoint x: 387, startPoint y: 180, endPoint x: 387, endPoint y: 172, distance: 7.5
click at [387, 172] on div at bounding box center [395, 206] width 380 height 256
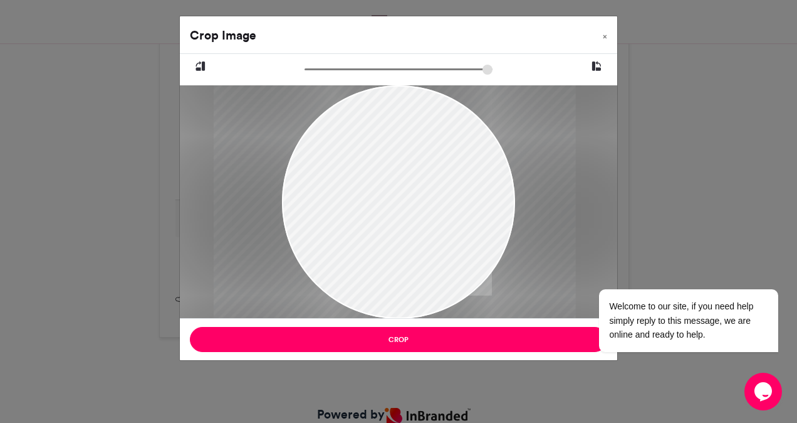
drag, startPoint x: 320, startPoint y: 68, endPoint x: 313, endPoint y: 66, distance: 6.5
type input "*****"
click at [313, 66] on input "zoom" at bounding box center [399, 69] width 188 height 12
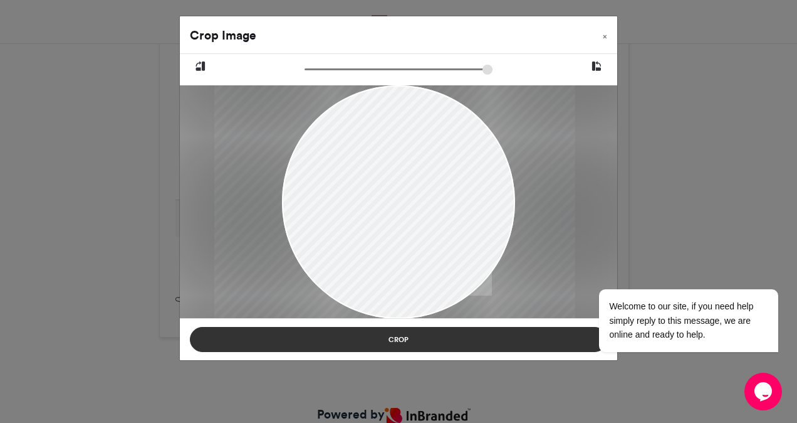
click at [408, 339] on button "Crop" at bounding box center [399, 339] width 418 height 25
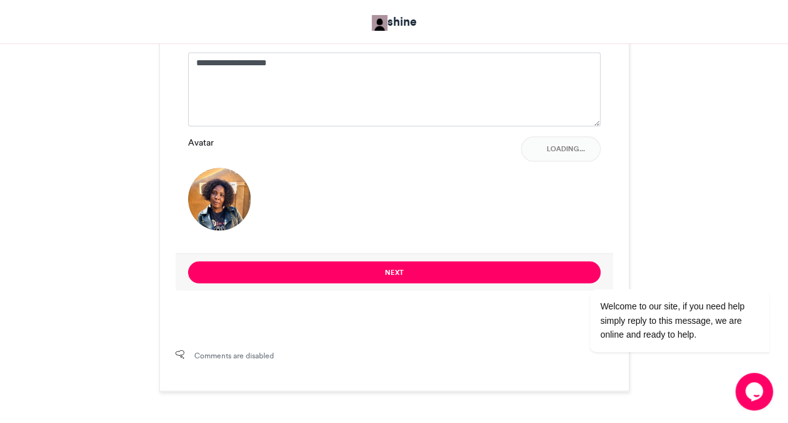
scroll to position [969, 0]
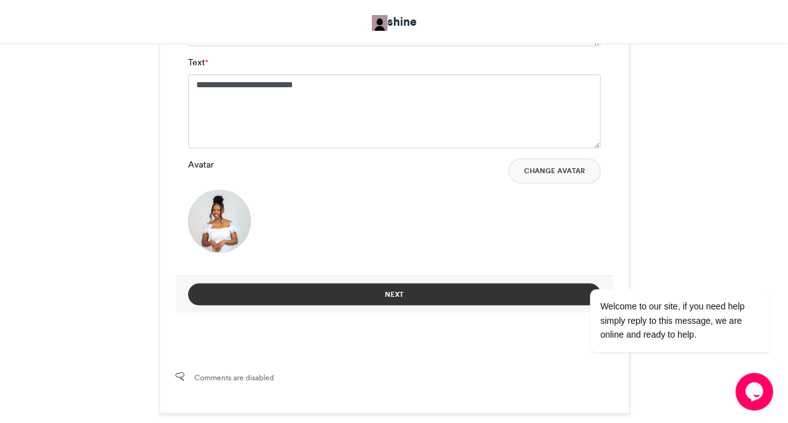
click at [399, 286] on button "Next" at bounding box center [394, 294] width 413 height 22
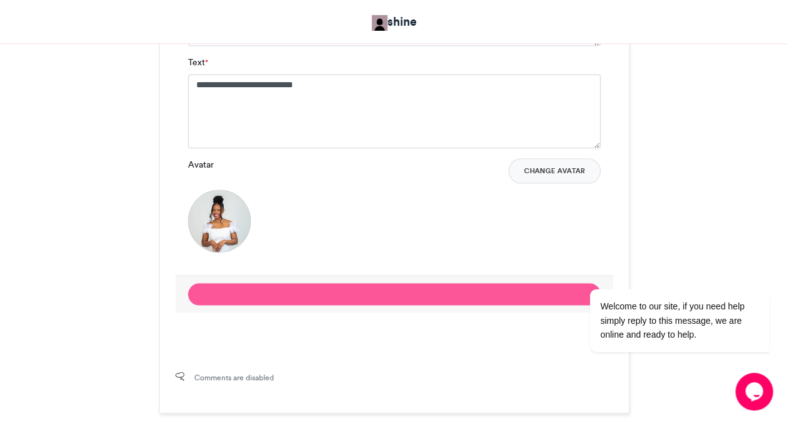
scroll to position [589, 0]
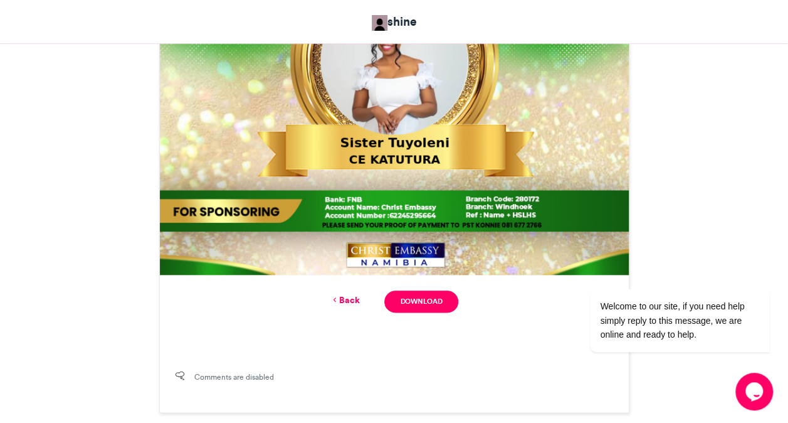
click at [350, 305] on link "Back" at bounding box center [344, 299] width 29 height 13
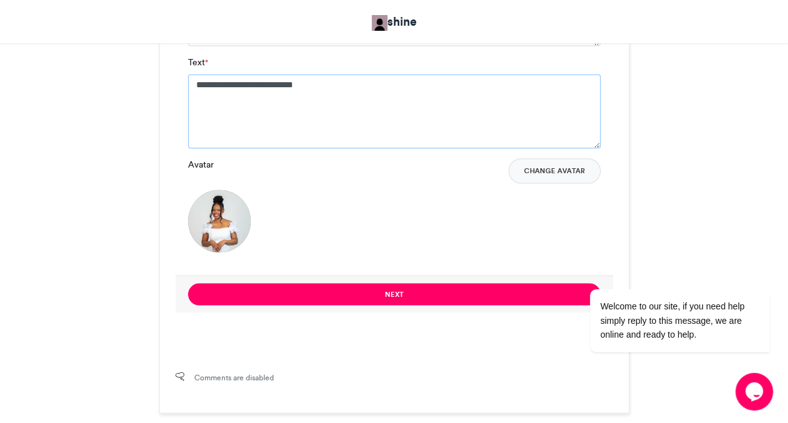
click at [221, 90] on textarea "**********" at bounding box center [394, 111] width 413 height 74
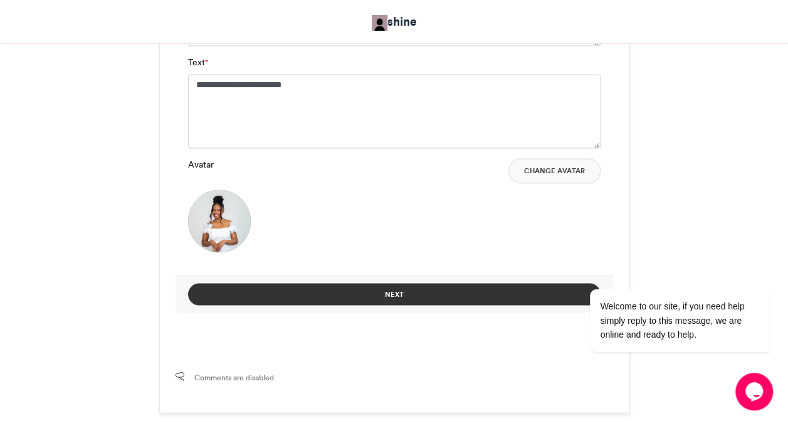
click at [366, 294] on button "Next" at bounding box center [394, 294] width 413 height 22
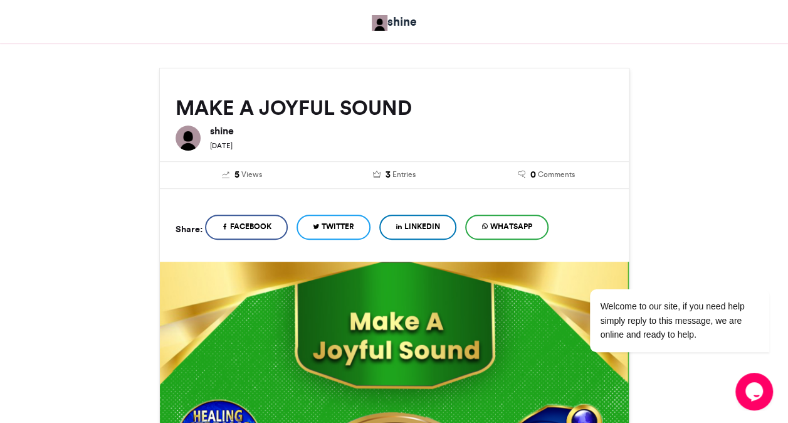
scroll to position [589, 0]
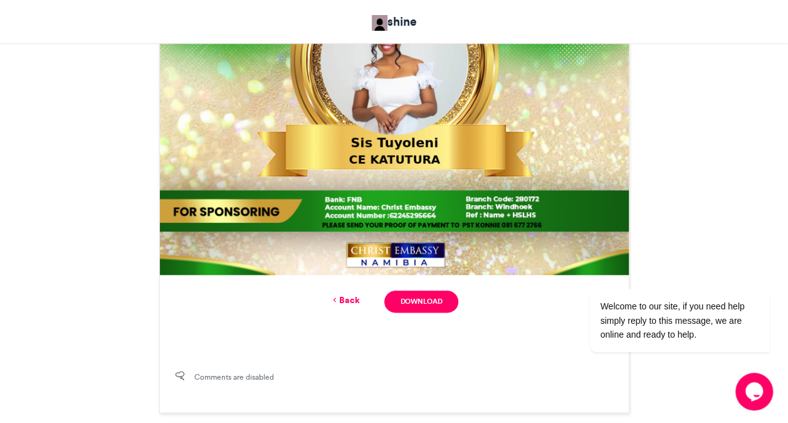
click at [663, 209] on div "MAKE A JOYFUL SOUND shine [DATE] 5" at bounding box center [394, 12] width 715 height 801
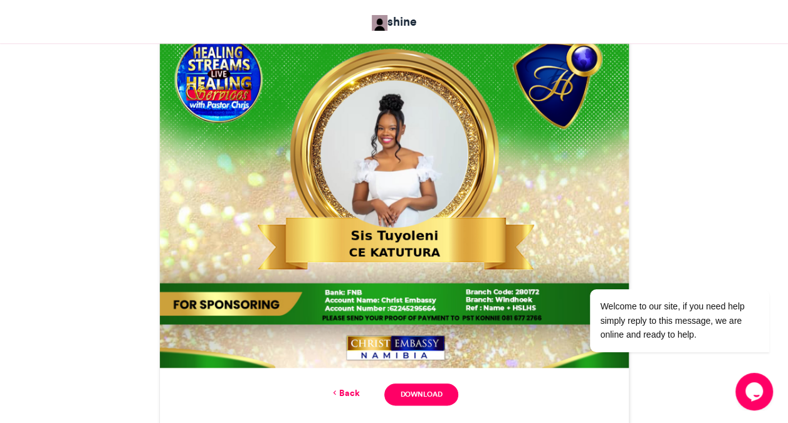
scroll to position [614, 0]
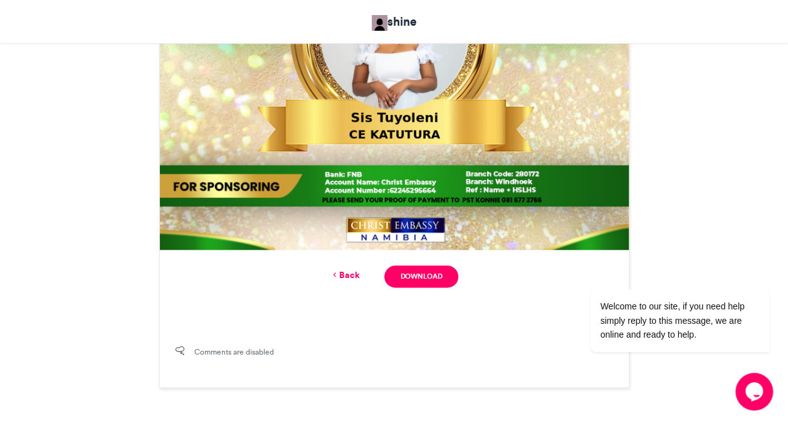
click at [344, 273] on link "Back" at bounding box center [344, 274] width 29 height 13
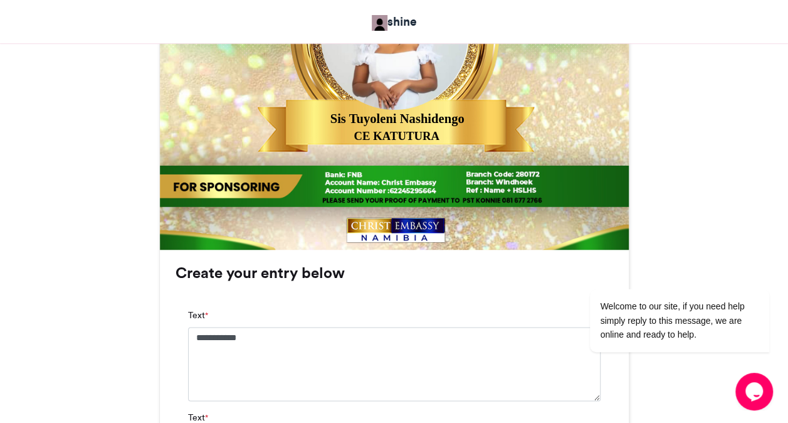
scroll to position [994, 0]
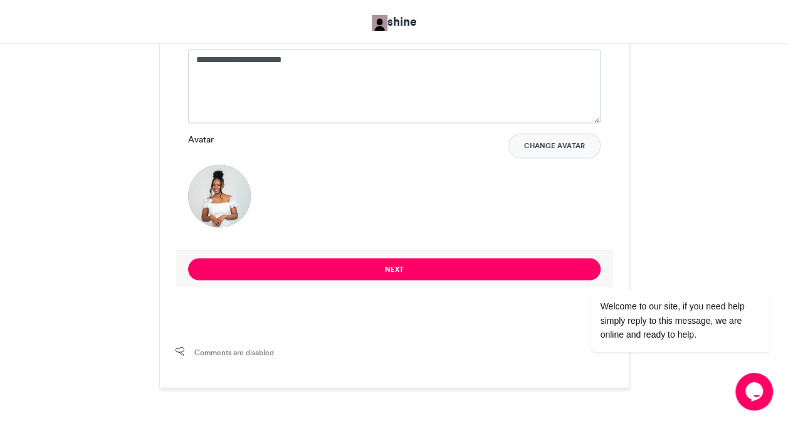
click at [344, 273] on button "Next" at bounding box center [394, 269] width 413 height 22
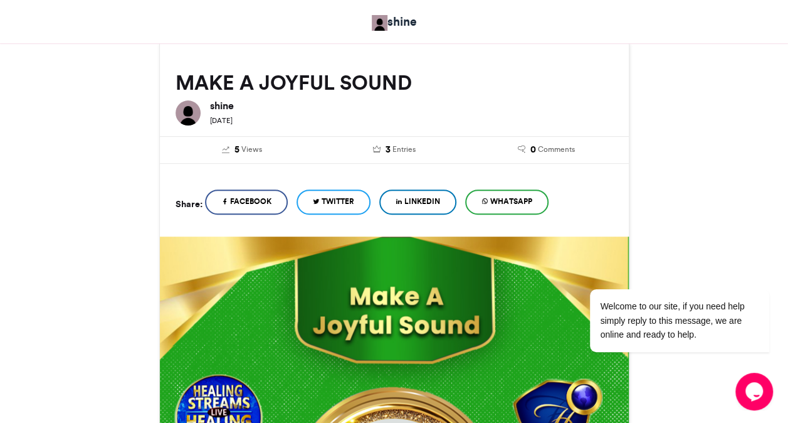
scroll to position [614, 0]
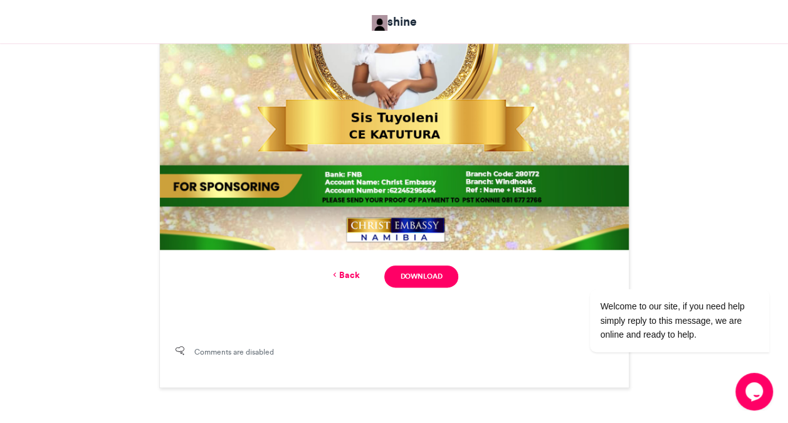
click at [349, 275] on link "Back" at bounding box center [344, 274] width 29 height 13
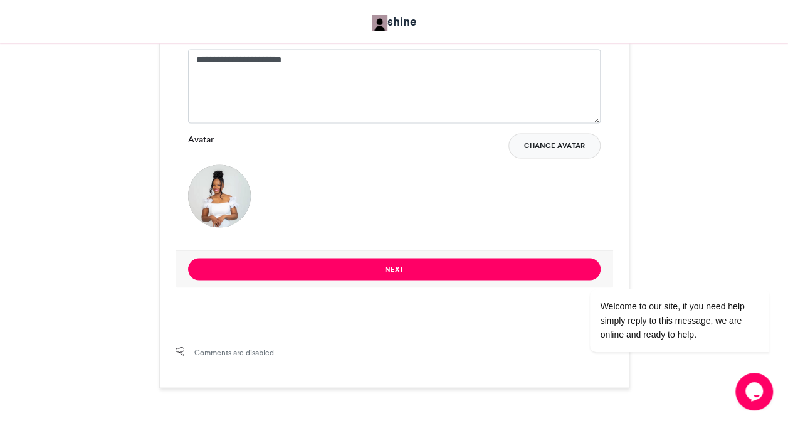
click at [544, 149] on button "Change Avatar" at bounding box center [554, 145] width 92 height 25
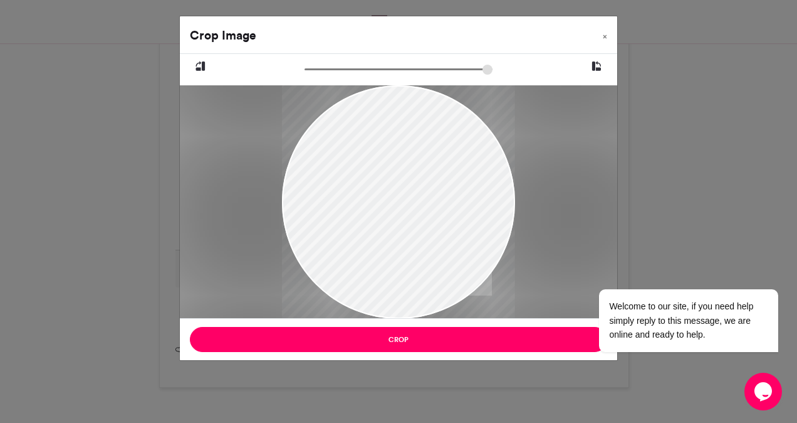
drag, startPoint x: 386, startPoint y: 175, endPoint x: 386, endPoint y: 214, distance: 38.9
click at [386, 214] on div at bounding box center [398, 232] width 233 height 414
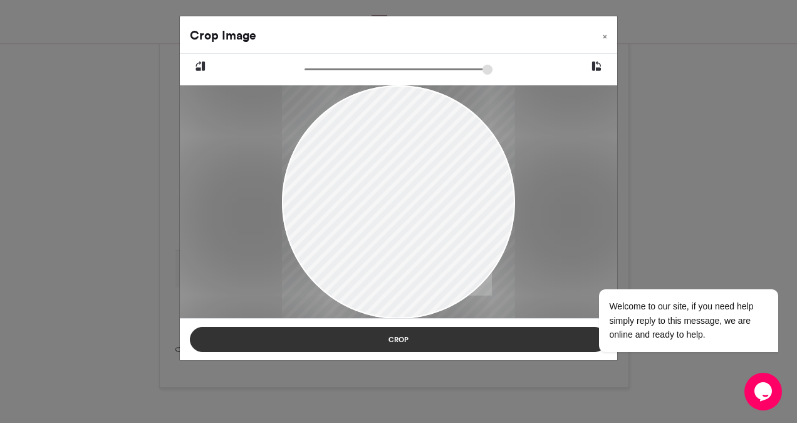
click at [394, 345] on button "Crop" at bounding box center [399, 339] width 418 height 25
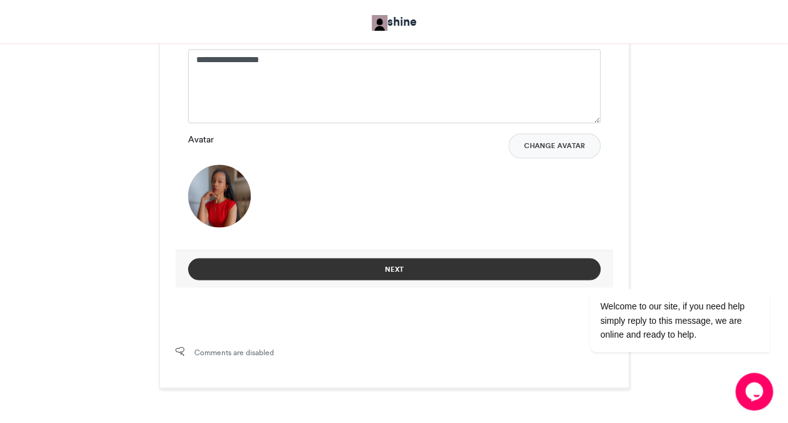
click at [379, 268] on button "Next" at bounding box center [394, 269] width 413 height 22
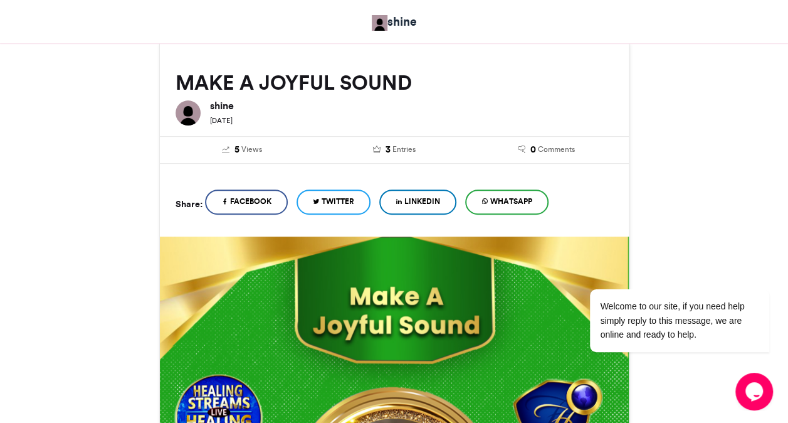
scroll to position [614, 0]
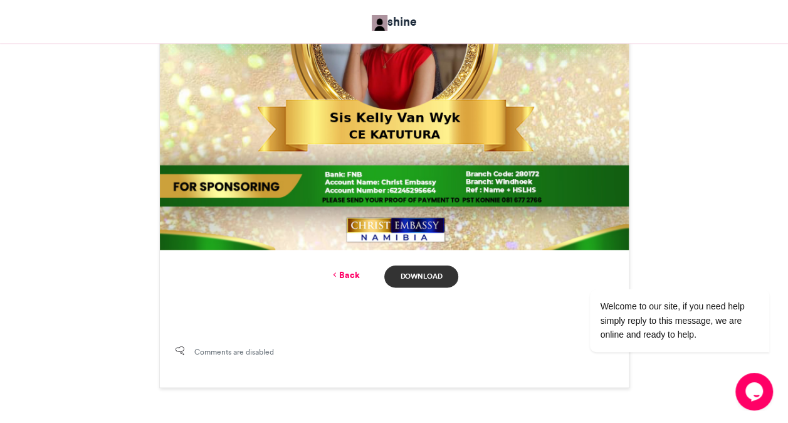
click at [410, 285] on link "Download" at bounding box center [420, 276] width 73 height 22
click at [420, 273] on link "Download" at bounding box center [420, 276] width 73 height 22
click at [352, 279] on link "Back" at bounding box center [344, 274] width 29 height 13
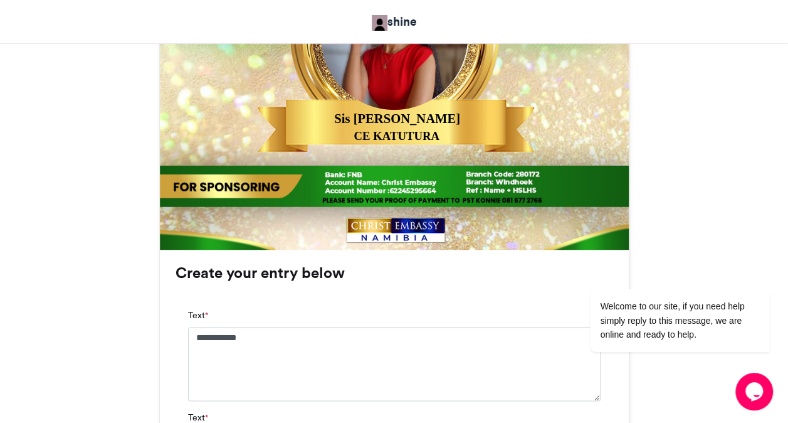
scroll to position [994, 0]
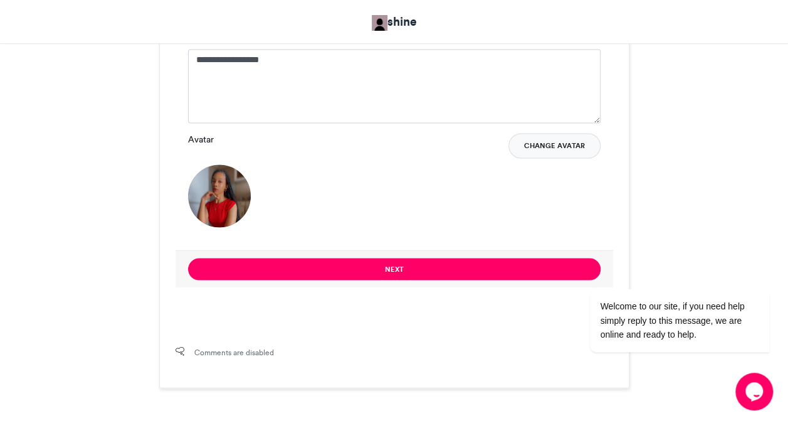
click at [567, 149] on button "Change Avatar" at bounding box center [554, 145] width 92 height 25
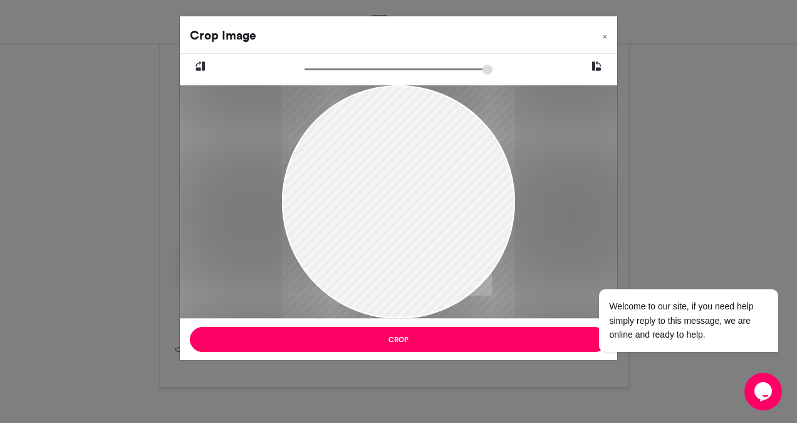
drag, startPoint x: 424, startPoint y: 268, endPoint x: 397, endPoint y: 262, distance: 27.7
click at [397, 262] on div at bounding box center [398, 195] width 233 height 302
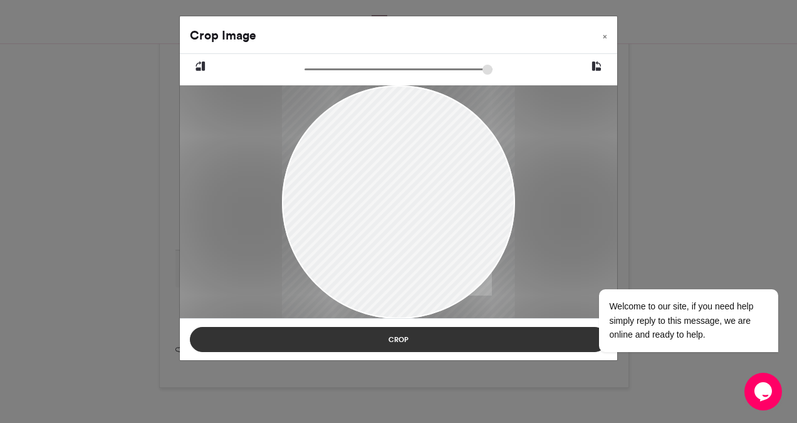
click at [414, 342] on button "Crop" at bounding box center [399, 339] width 418 height 25
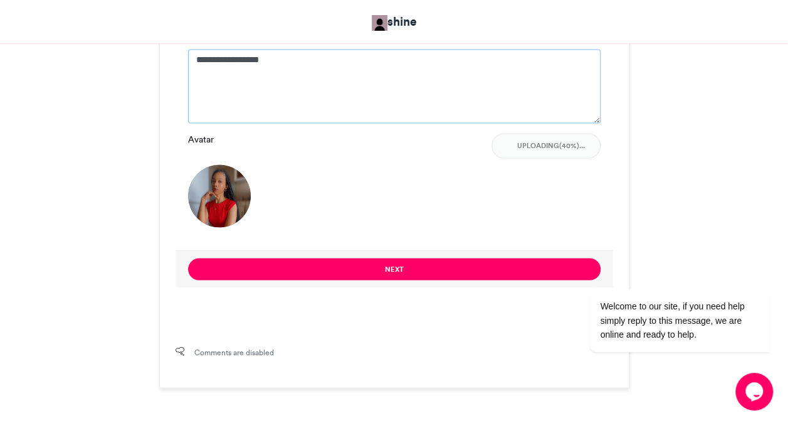
click at [306, 82] on textarea "**********" at bounding box center [394, 86] width 413 height 74
type textarea "*"
type textarea "**********"
click at [632, 43] on header "shine" at bounding box center [394, 21] width 788 height 43
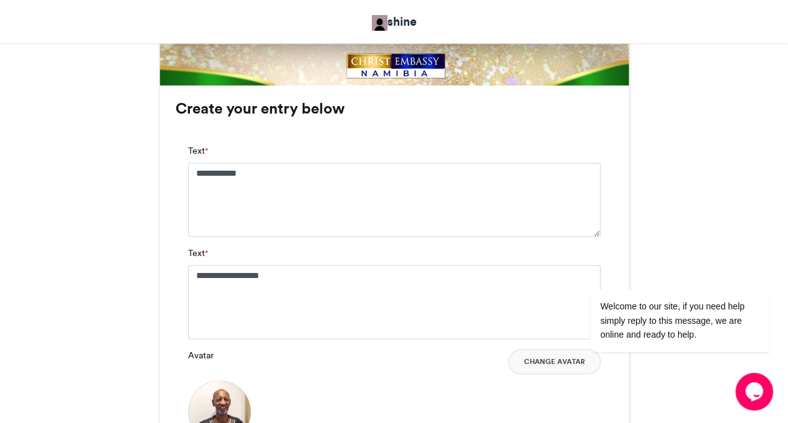
scroll to position [769, 0]
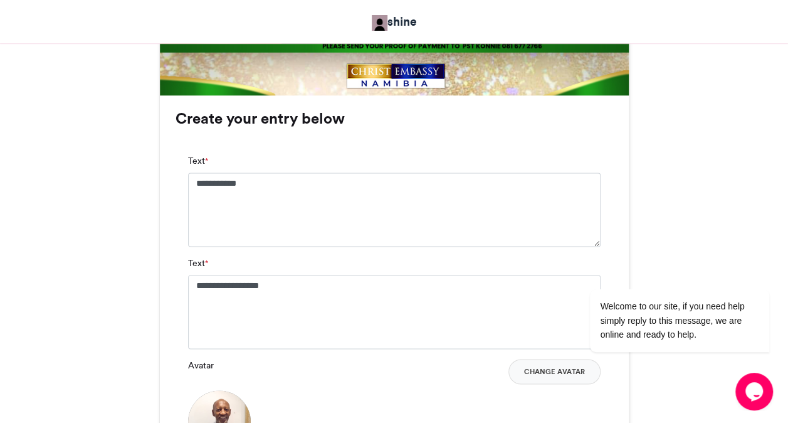
click at [449, 160] on div "**********" at bounding box center [394, 200] width 413 height 92
click at [421, 195] on textarea "**********" at bounding box center [394, 209] width 413 height 74
type textarea "*******"
click at [663, 195] on div "MAKE A JOYFUL SOUND shine [DATE] 5" at bounding box center [394, 23] width 715 height 1181
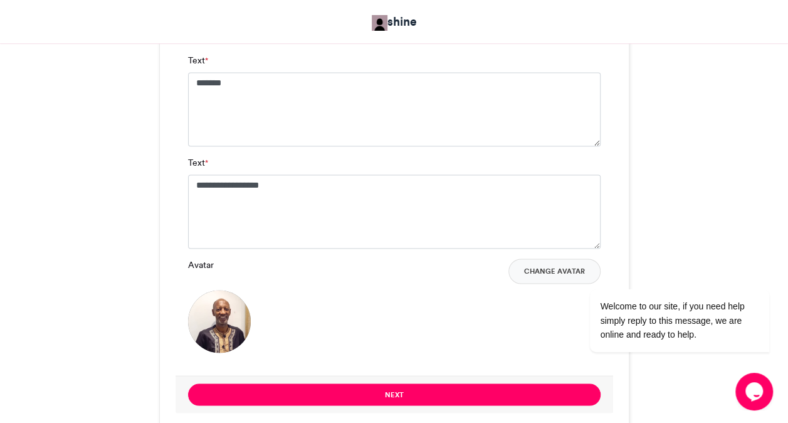
scroll to position [894, 0]
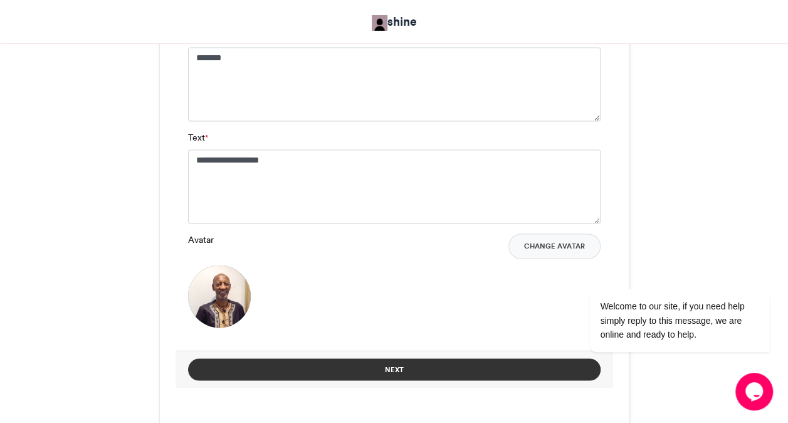
click at [455, 370] on button "Next" at bounding box center [394, 369] width 413 height 22
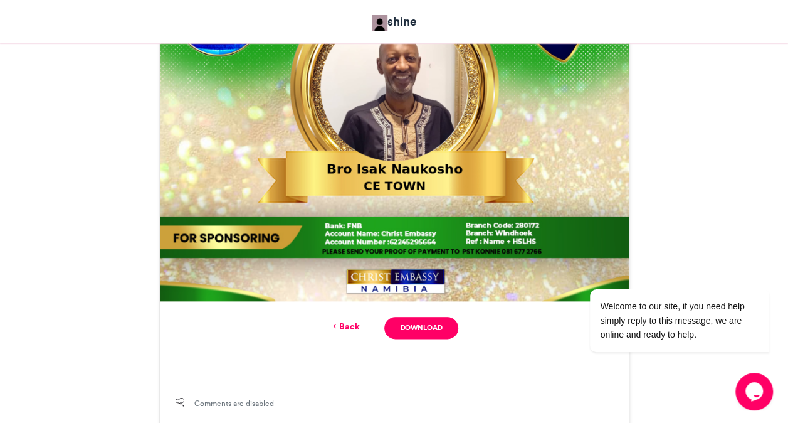
scroll to position [565, 0]
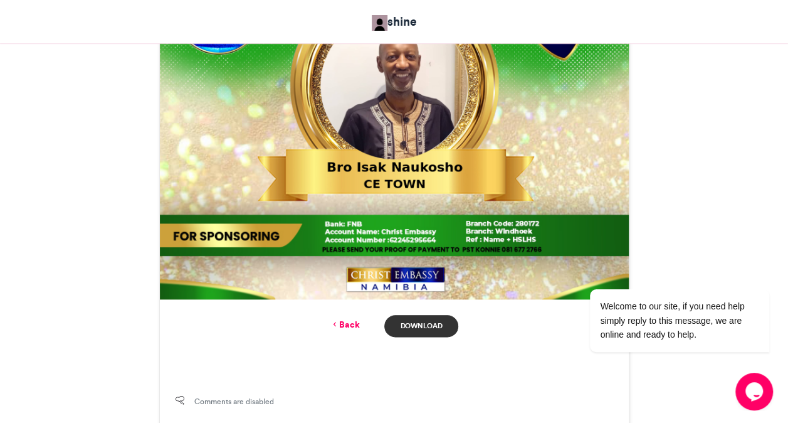
click at [408, 326] on link "Download" at bounding box center [420, 326] width 73 height 22
click at [349, 322] on link "Back" at bounding box center [344, 324] width 29 height 13
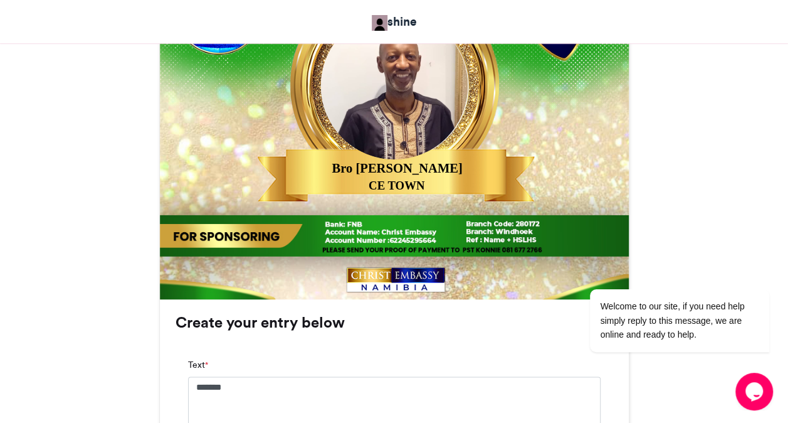
scroll to position [944, 0]
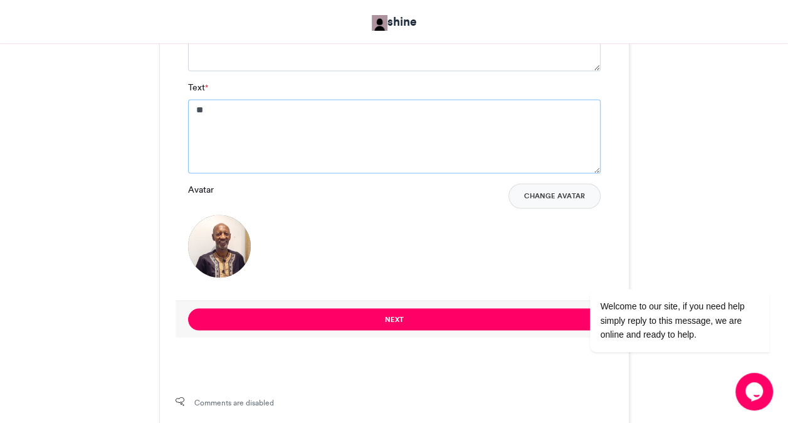
type textarea "*"
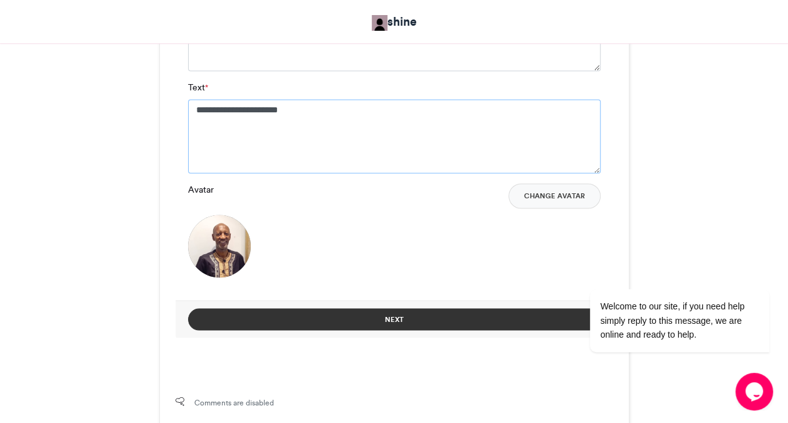
type textarea "**********"
click at [406, 315] on button "Next" at bounding box center [394, 319] width 413 height 22
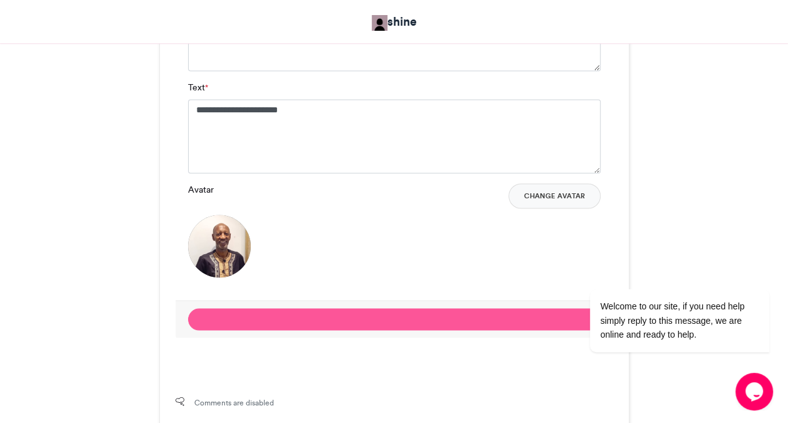
scroll to position [565, 0]
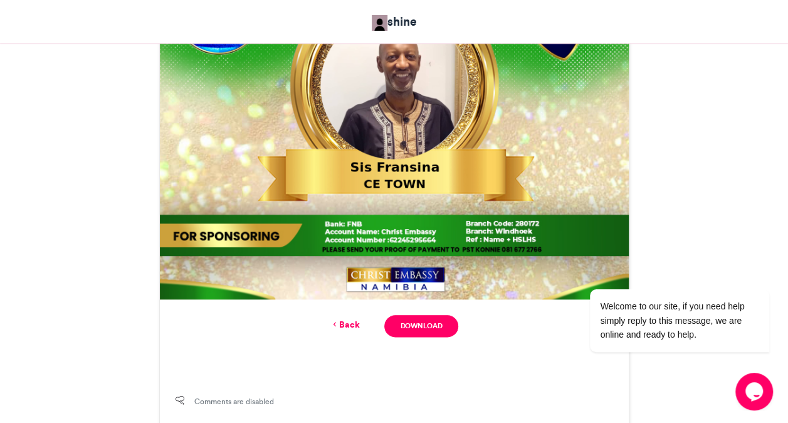
click at [396, 245] on img at bounding box center [394, 64] width 469 height 469
